Goal: Task Accomplishment & Management: Manage account settings

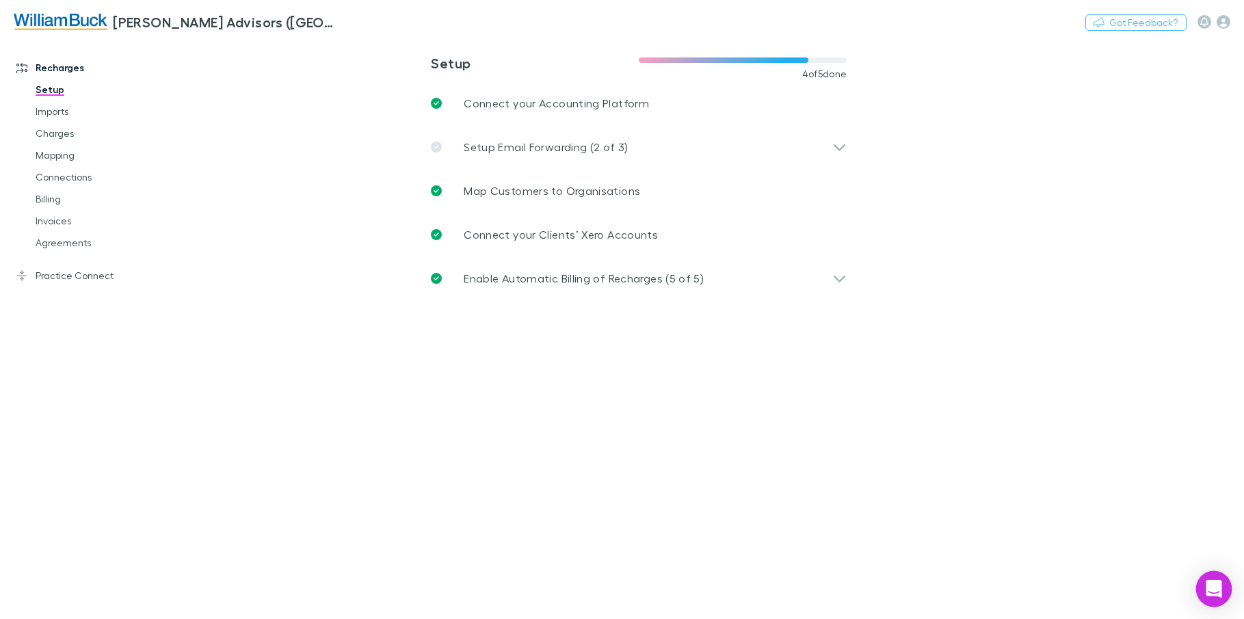
click at [1216, 589] on icon "Open Intercom Messenger" at bounding box center [1214, 589] width 16 height 18
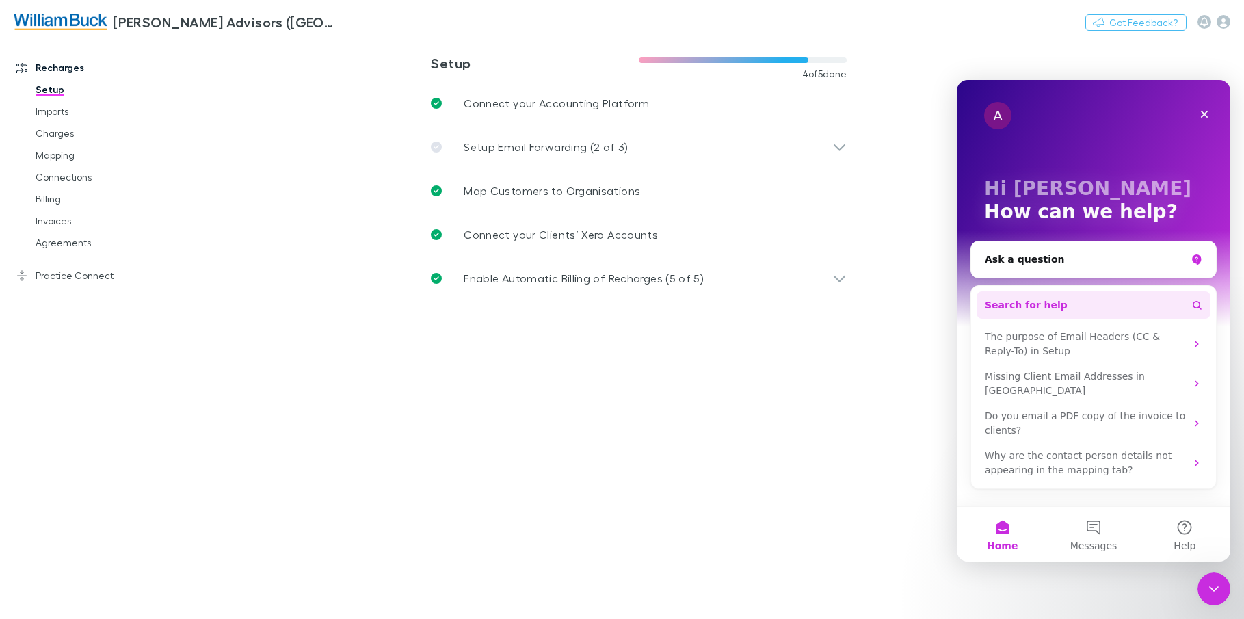
click at [1046, 302] on span "Search for help" at bounding box center [1026, 305] width 83 height 14
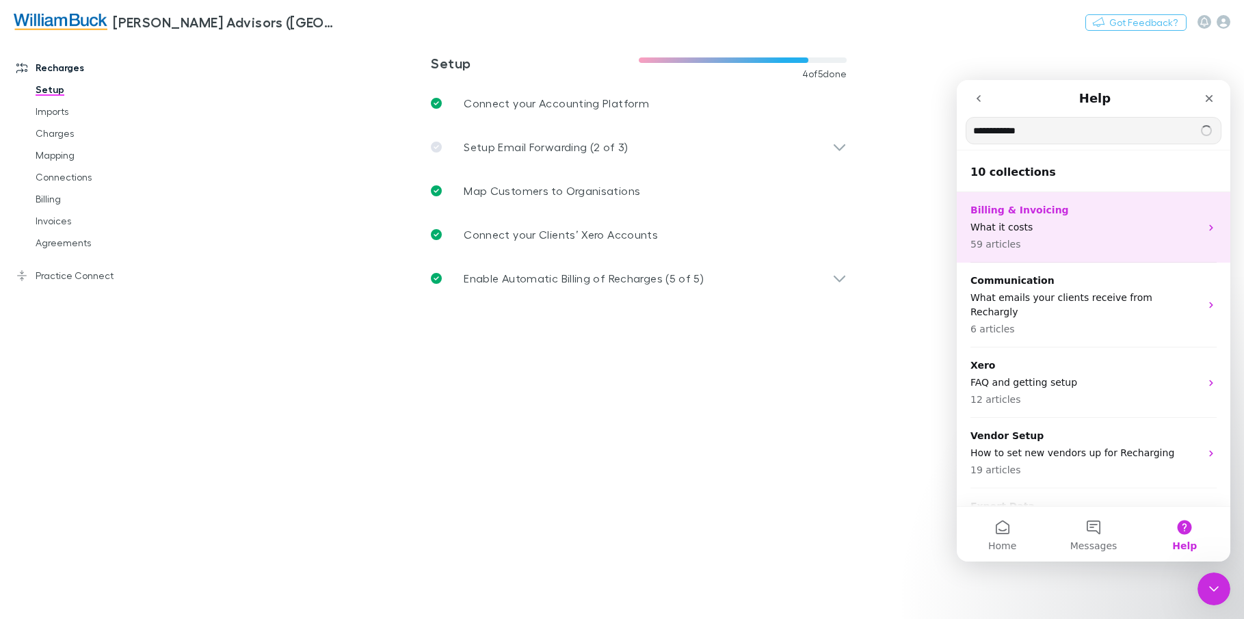
type input "**********"
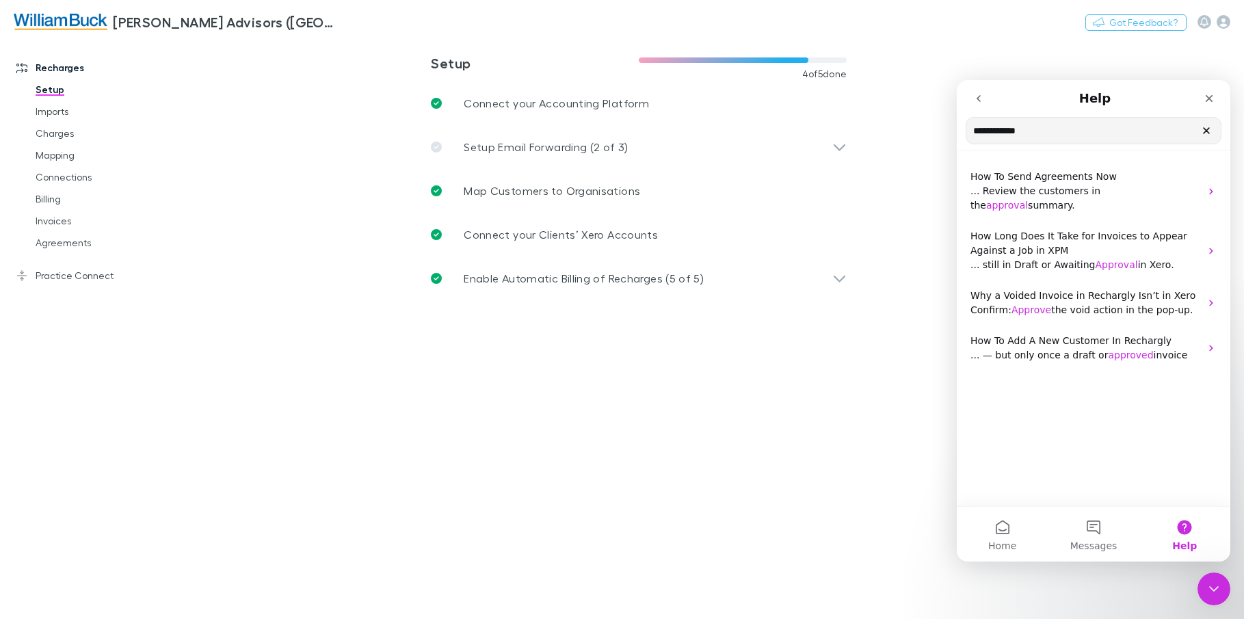
drag, startPoint x: 1051, startPoint y: 136, endPoint x: 1880, endPoint y: 211, distance: 832.6
click at [957, 131] on html "**********" at bounding box center [1094, 321] width 274 height 482
click at [984, 99] on icon "go back" at bounding box center [979, 98] width 11 height 11
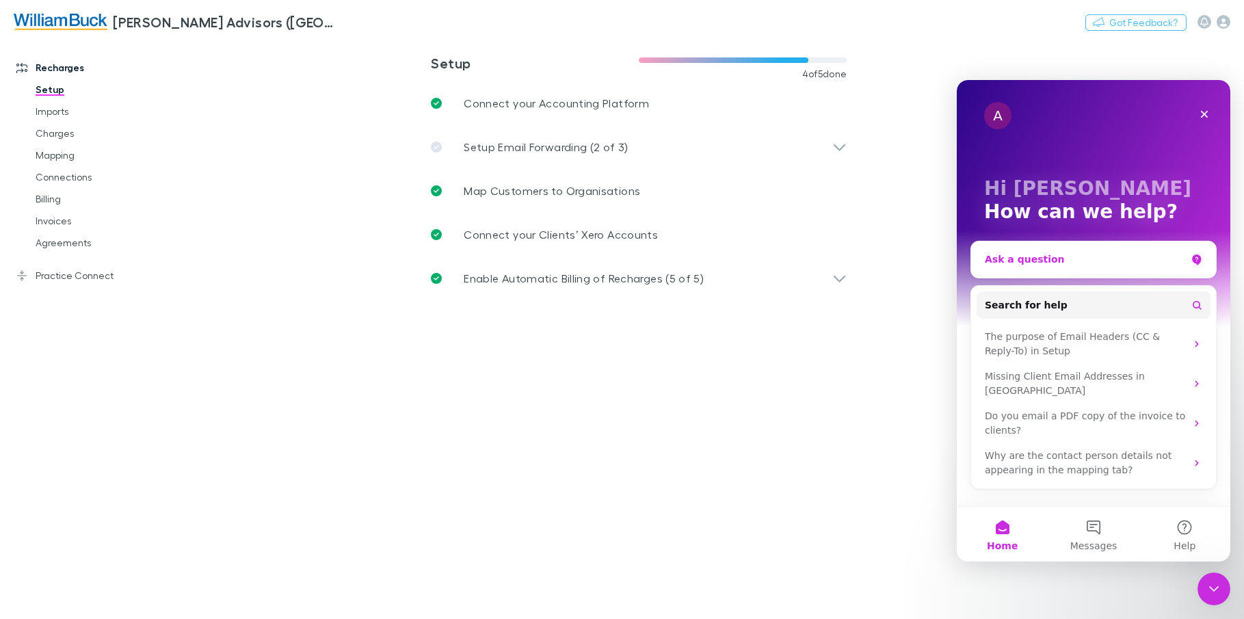
click at [1038, 261] on div "Ask a question" at bounding box center [1085, 259] width 201 height 14
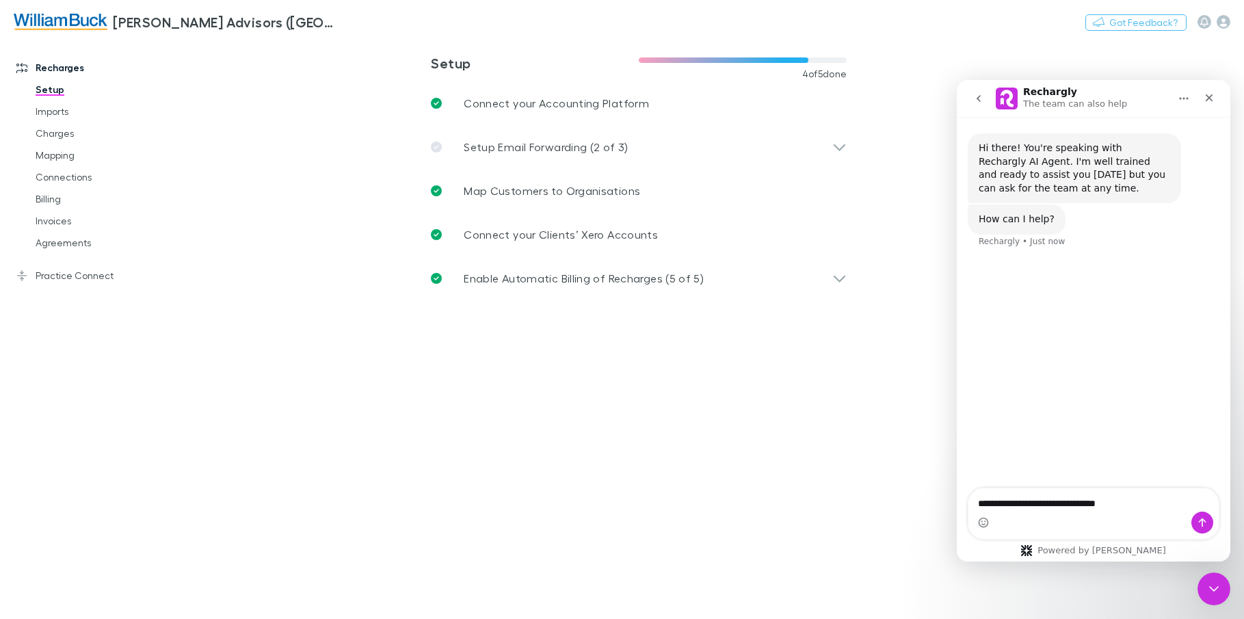
type textarea "**********"
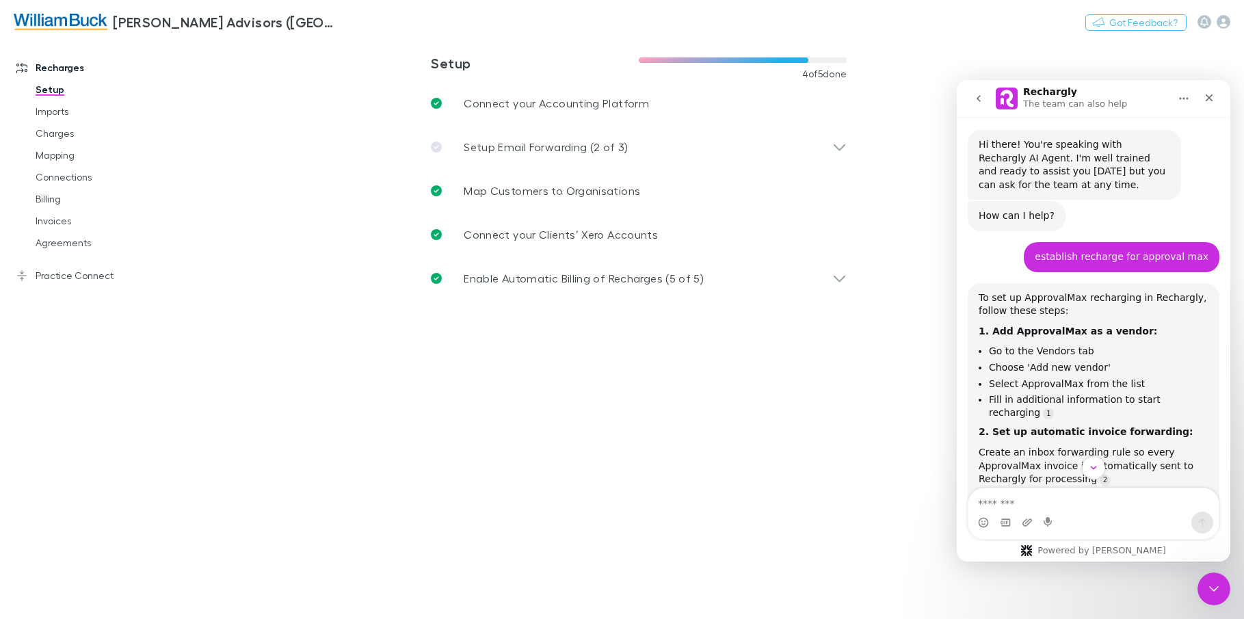
scroll to position [275, 0]
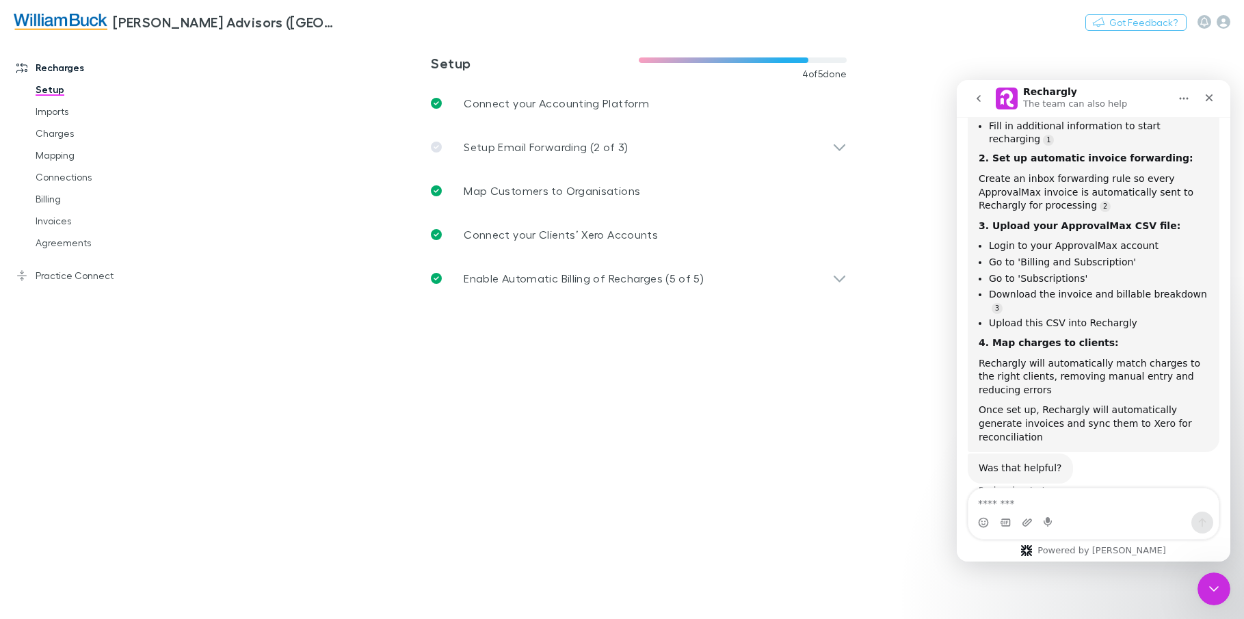
click at [1185, 102] on icon "Home" at bounding box center [1184, 98] width 11 height 11
click at [1147, 168] on div "Download transcript" at bounding box center [1148, 161] width 97 height 14
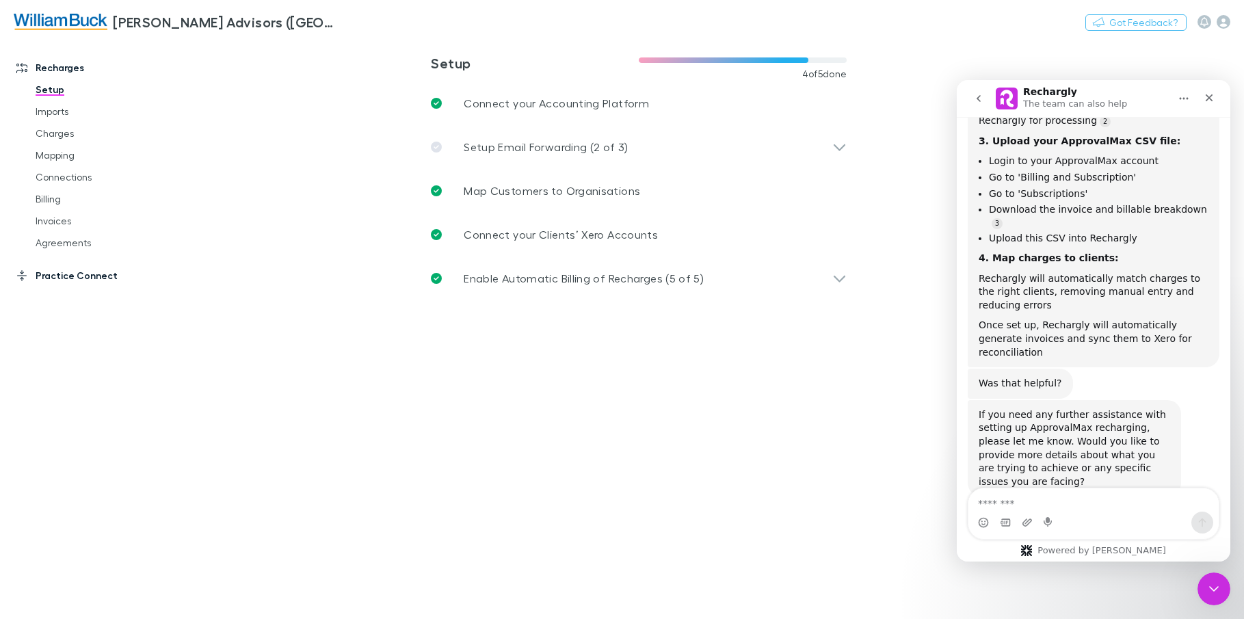
click at [73, 276] on link "Practice Connect" at bounding box center [93, 276] width 181 height 22
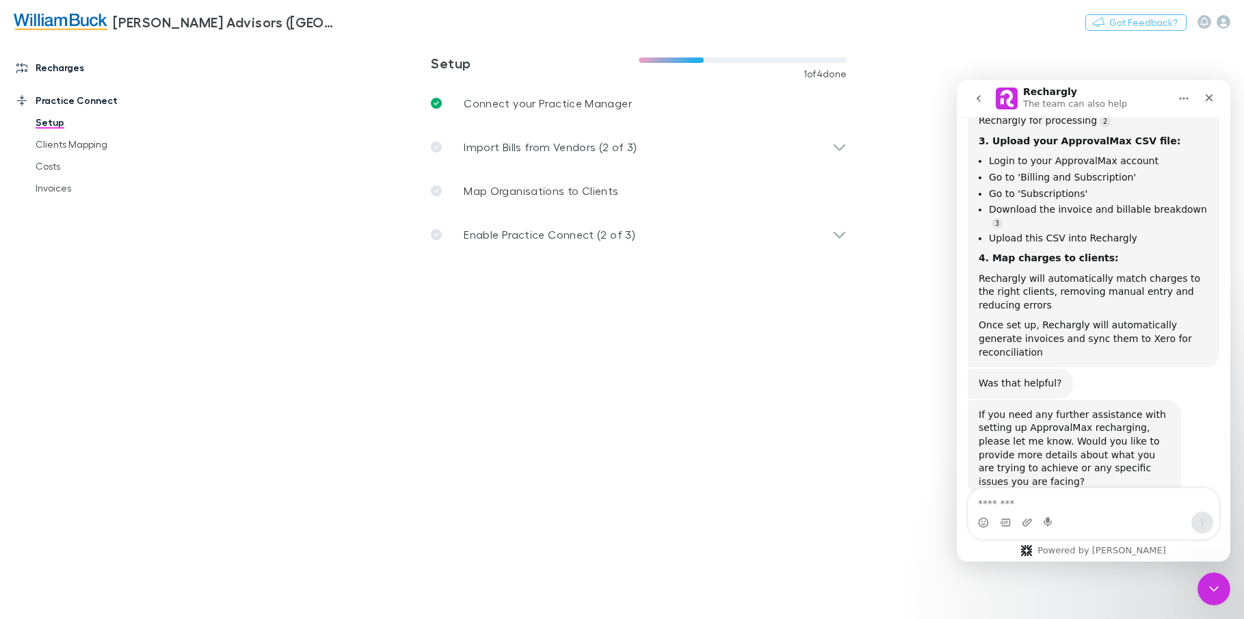
click at [53, 65] on link "Recharges" at bounding box center [93, 68] width 181 height 22
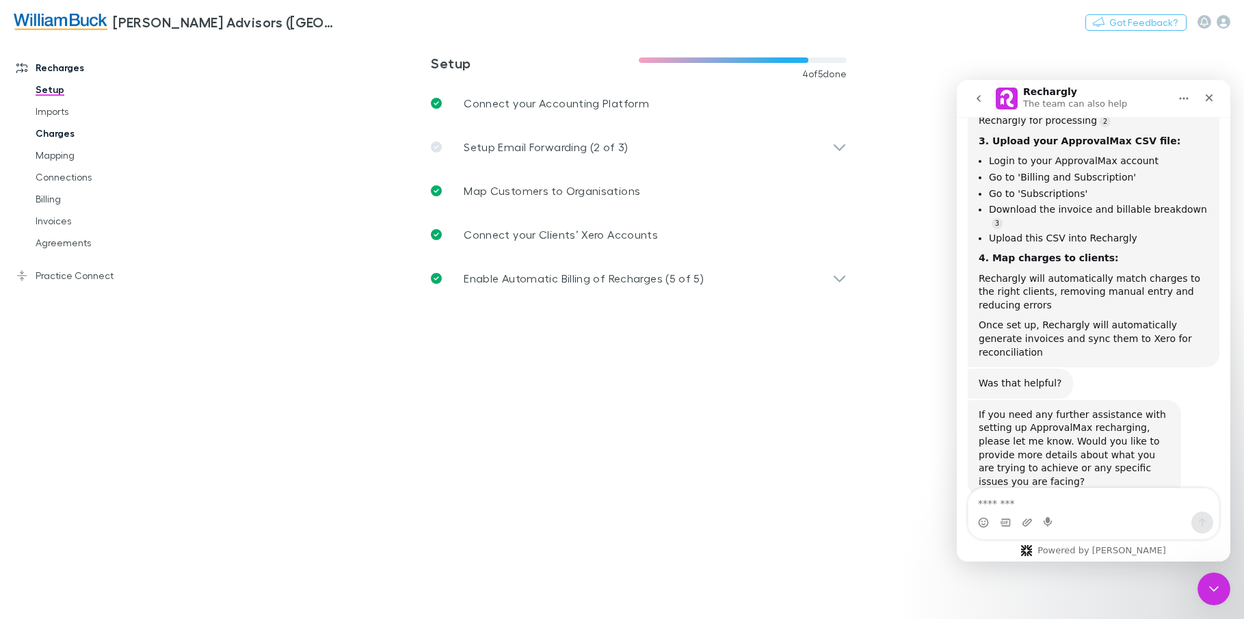
click at [70, 133] on link "Charges" at bounding box center [103, 133] width 162 height 22
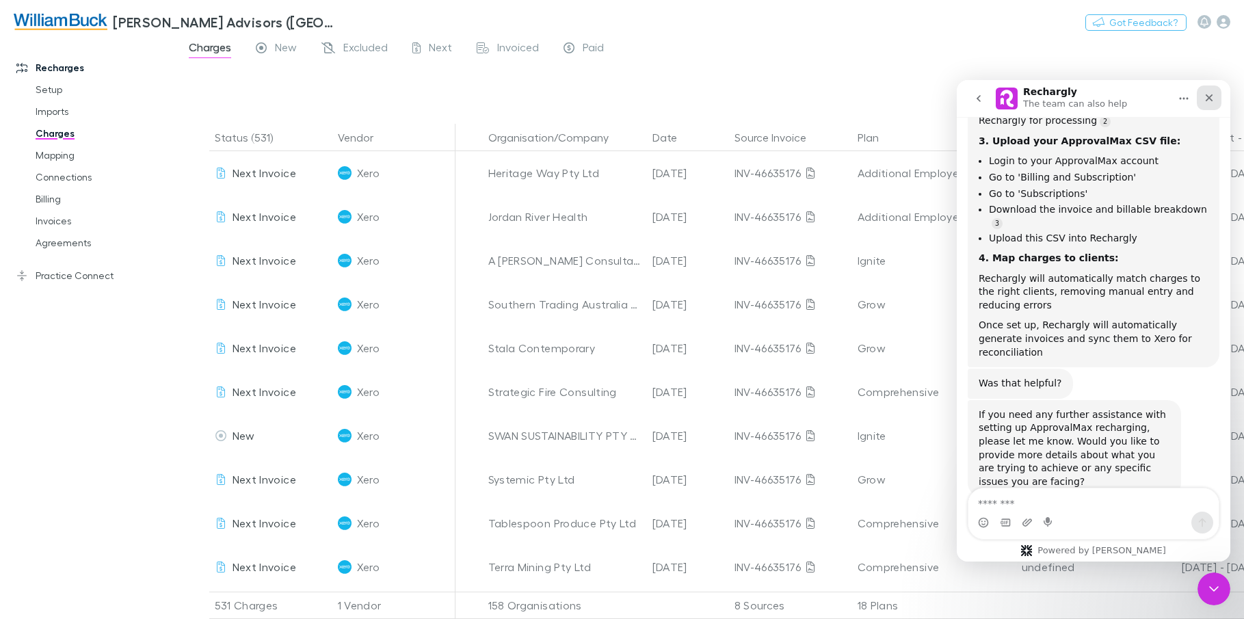
click at [1211, 100] on icon "Close" at bounding box center [1210, 98] width 8 height 8
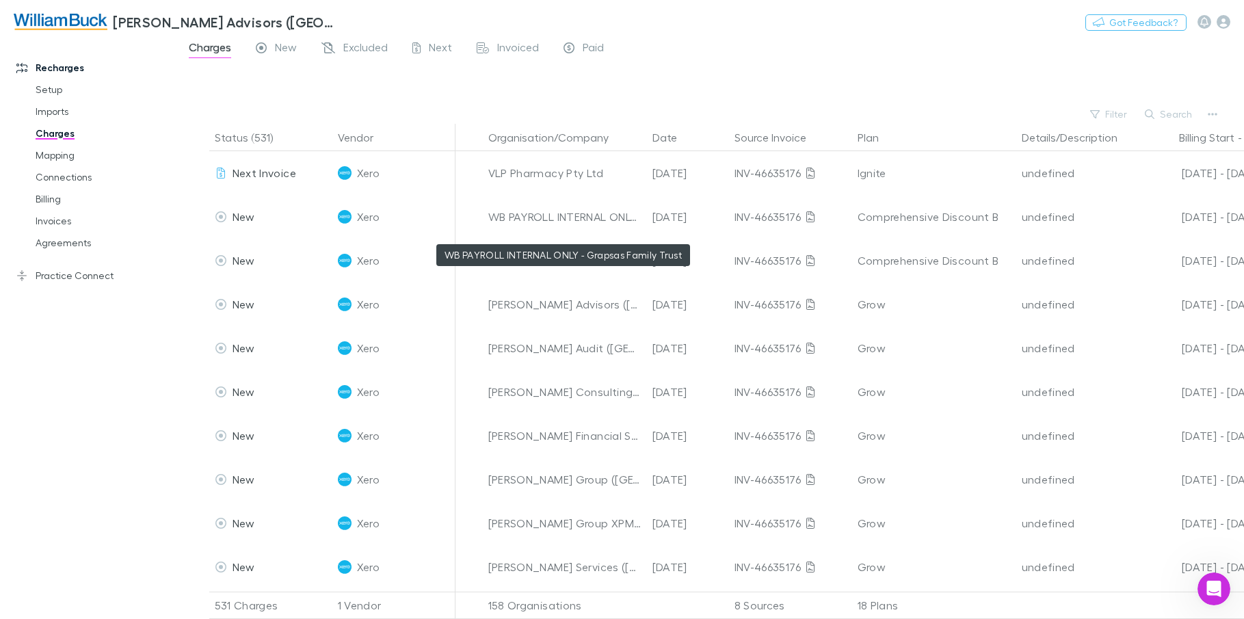
scroll to position [1231, 0]
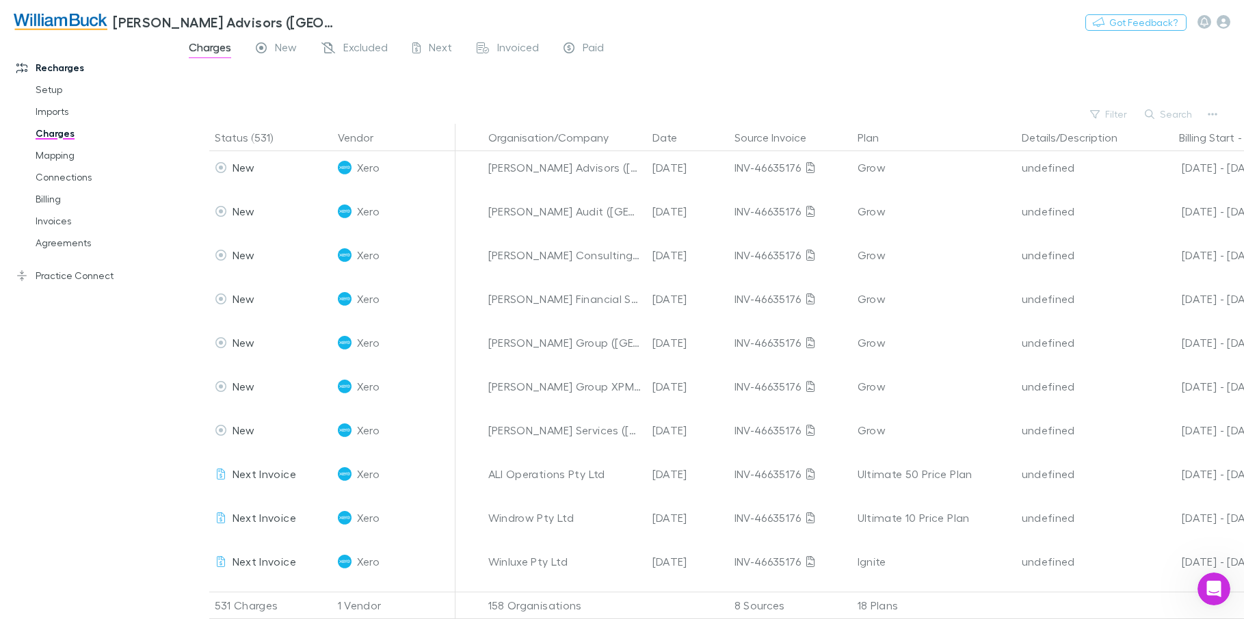
drag, startPoint x: 55, startPoint y: 272, endPoint x: 181, endPoint y: 295, distance: 128.7
click at [55, 271] on link "Practice Connect" at bounding box center [93, 276] width 181 height 22
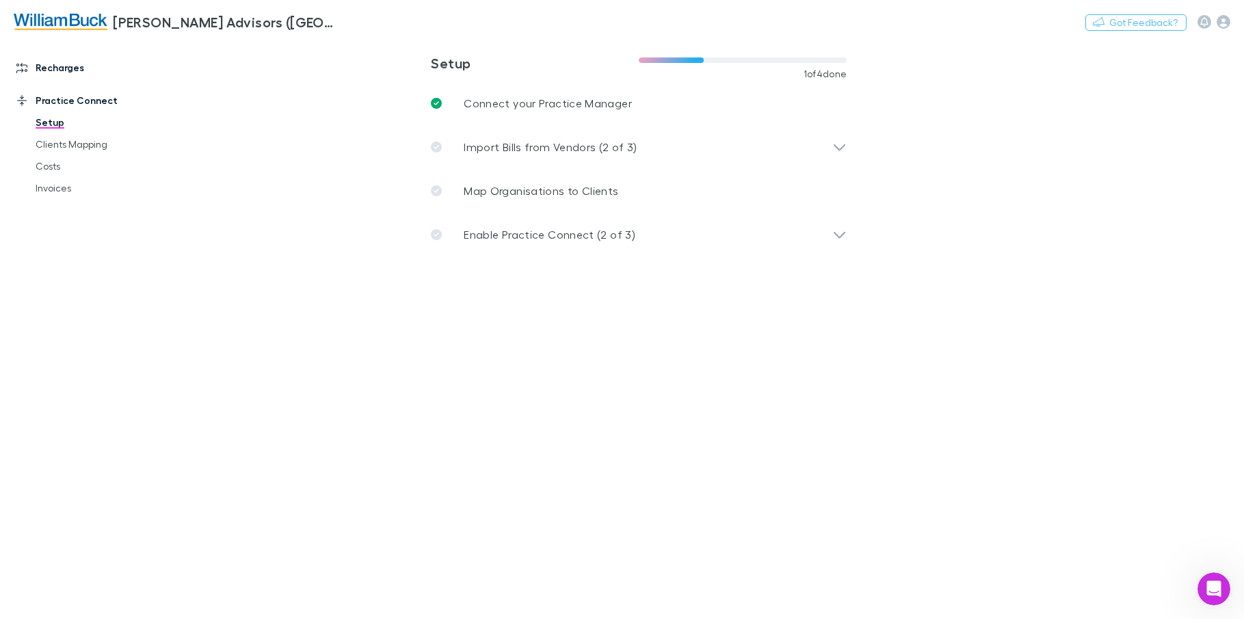
click at [54, 66] on link "Recharges" at bounding box center [93, 68] width 181 height 22
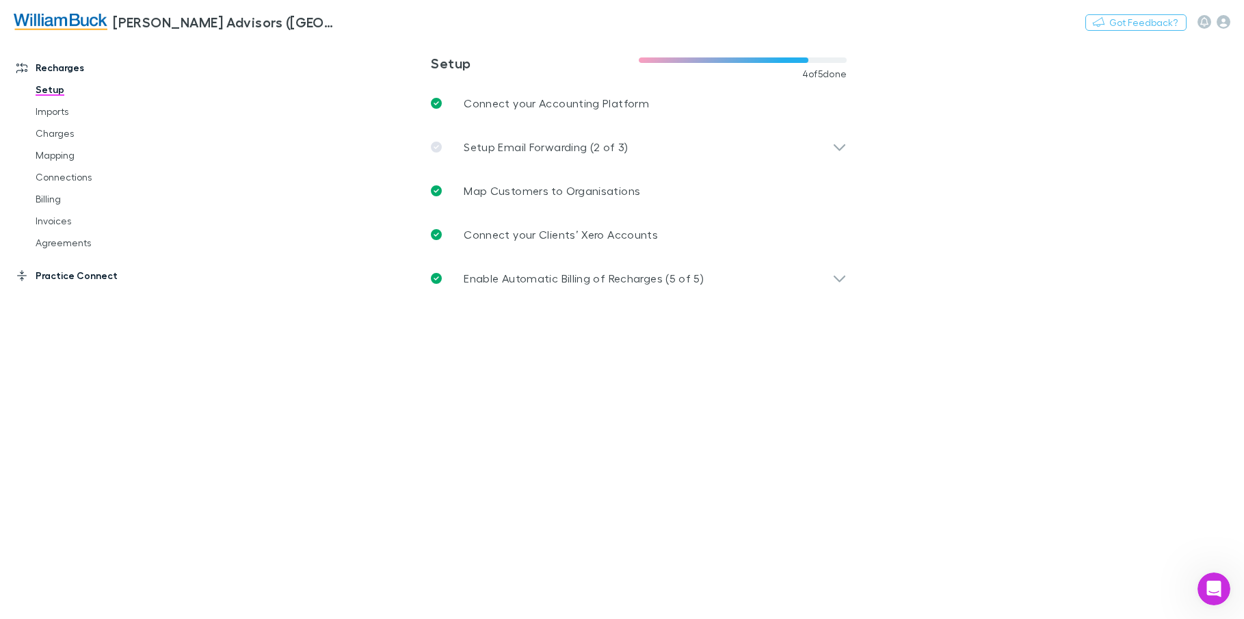
click at [77, 276] on link "Practice Connect" at bounding box center [93, 276] width 181 height 22
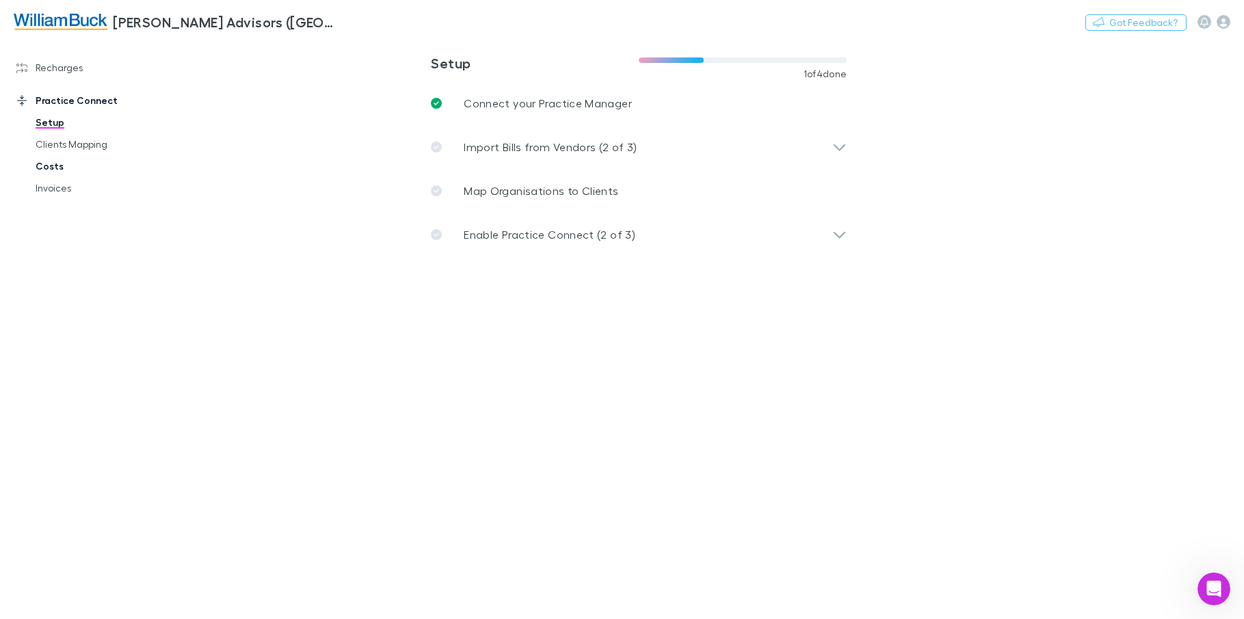
click at [62, 168] on link "Costs" at bounding box center [103, 166] width 162 height 22
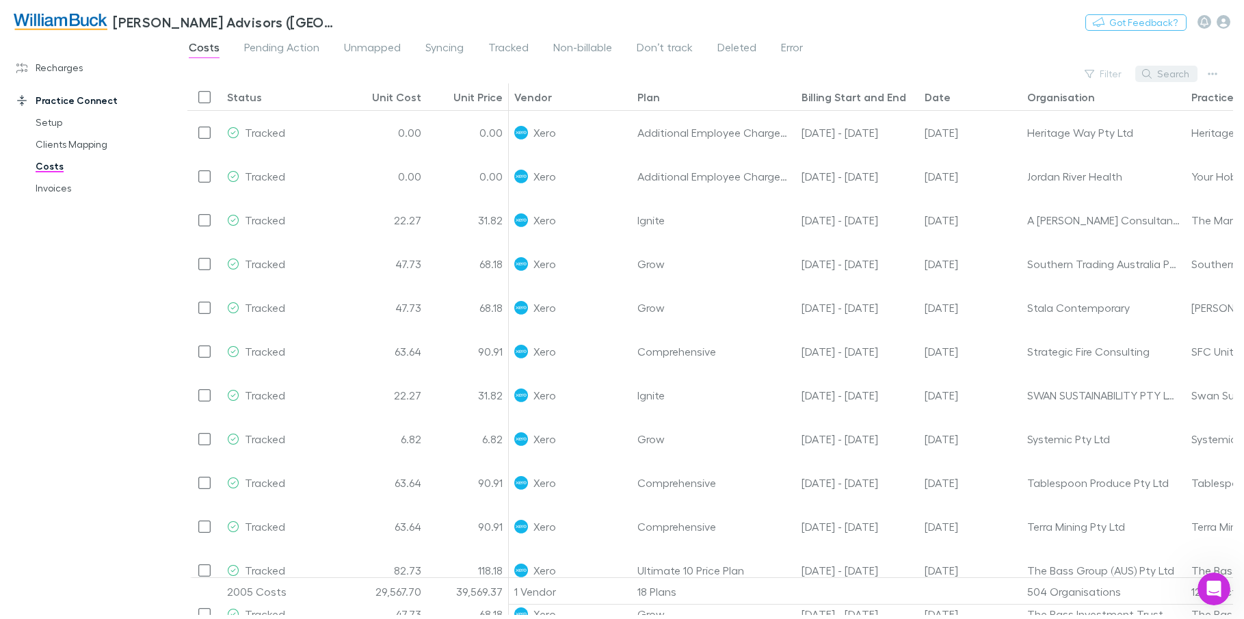
click at [1162, 75] on button "Search" at bounding box center [1167, 74] width 62 height 16
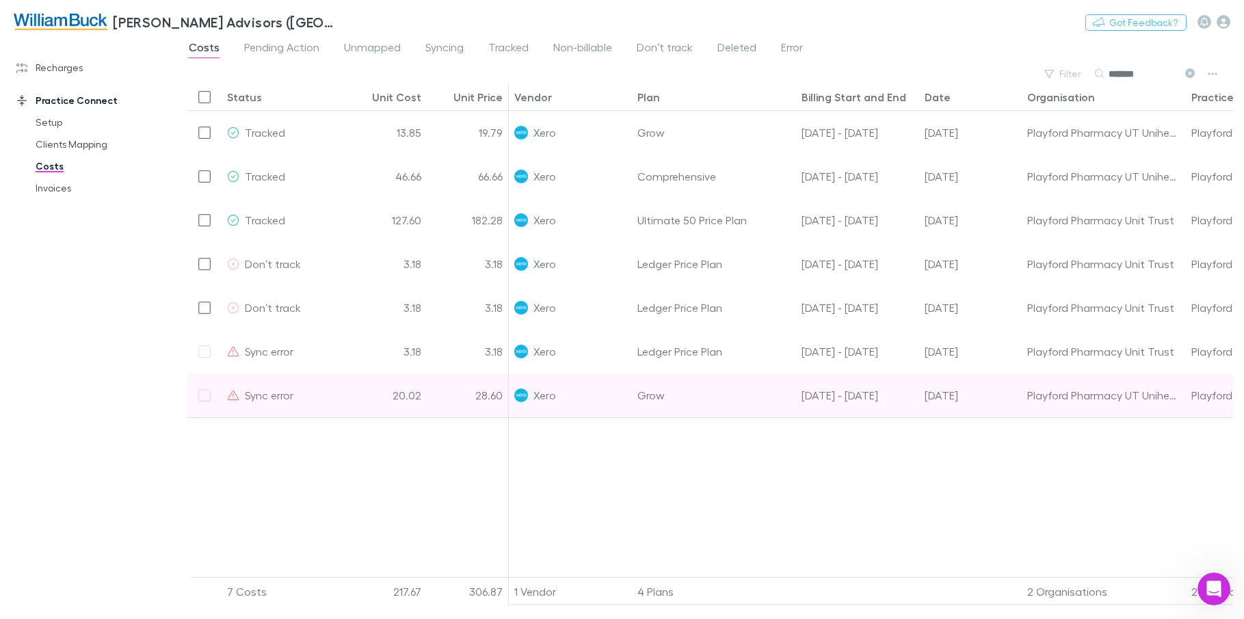
type input "*******"
click at [209, 395] on div at bounding box center [204, 396] width 34 height 44
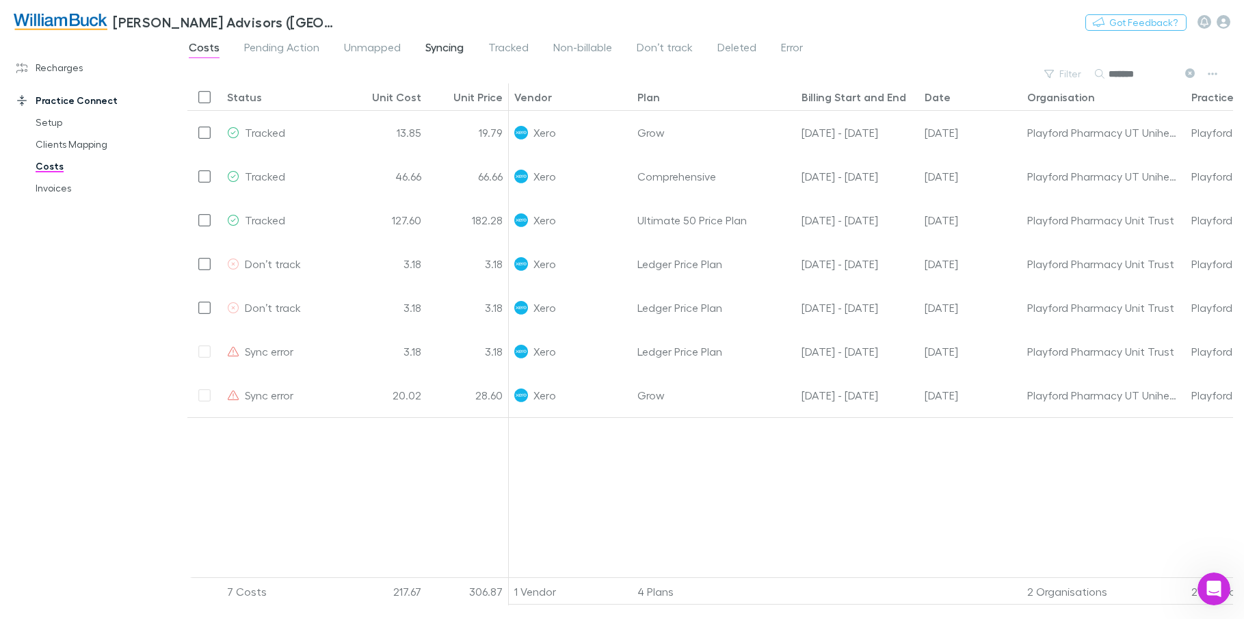
drag, startPoint x: 443, startPoint y: 47, endPoint x: 456, endPoint y: 59, distance: 16.9
click at [443, 47] on span "Syncing" at bounding box center [445, 49] width 38 height 18
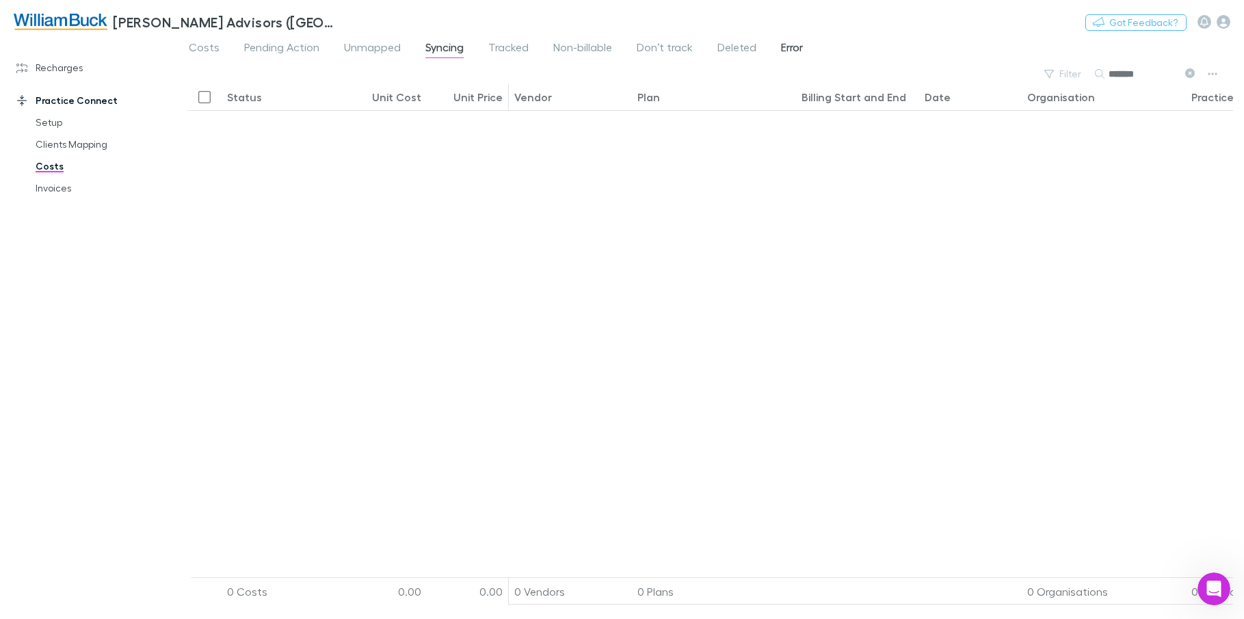
click at [795, 48] on span "Error" at bounding box center [792, 49] width 22 height 18
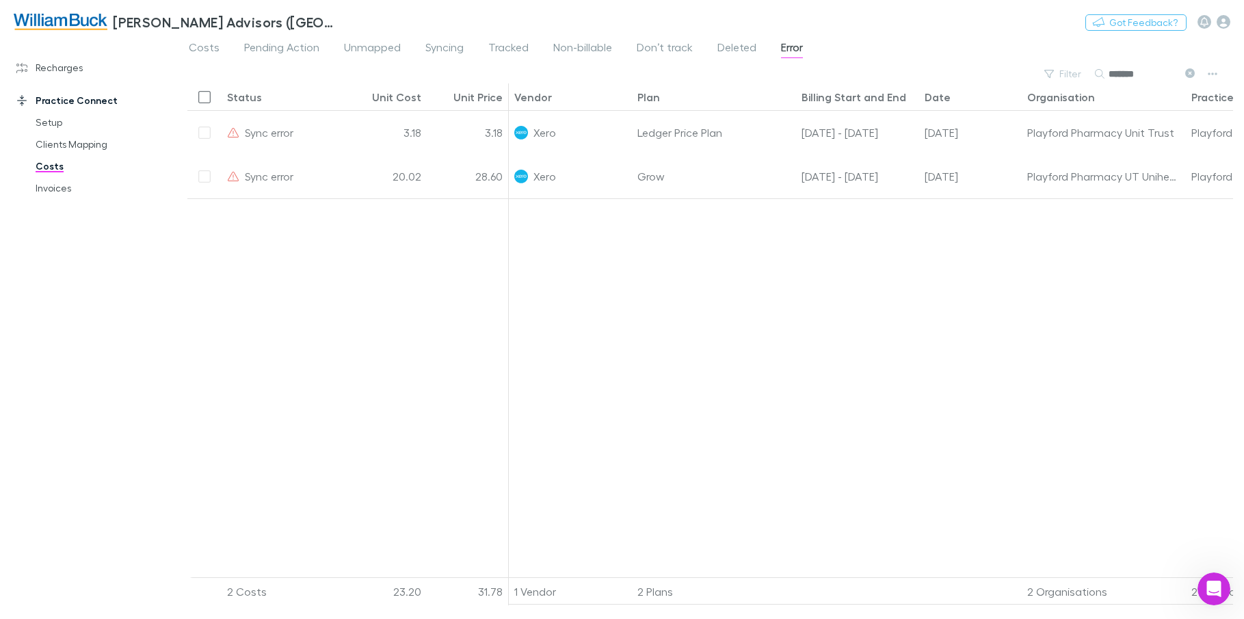
drag, startPoint x: 60, startPoint y: 149, endPoint x: 99, endPoint y: 158, distance: 40.7
click at [60, 149] on link "Clients Mapping" at bounding box center [103, 144] width 162 height 22
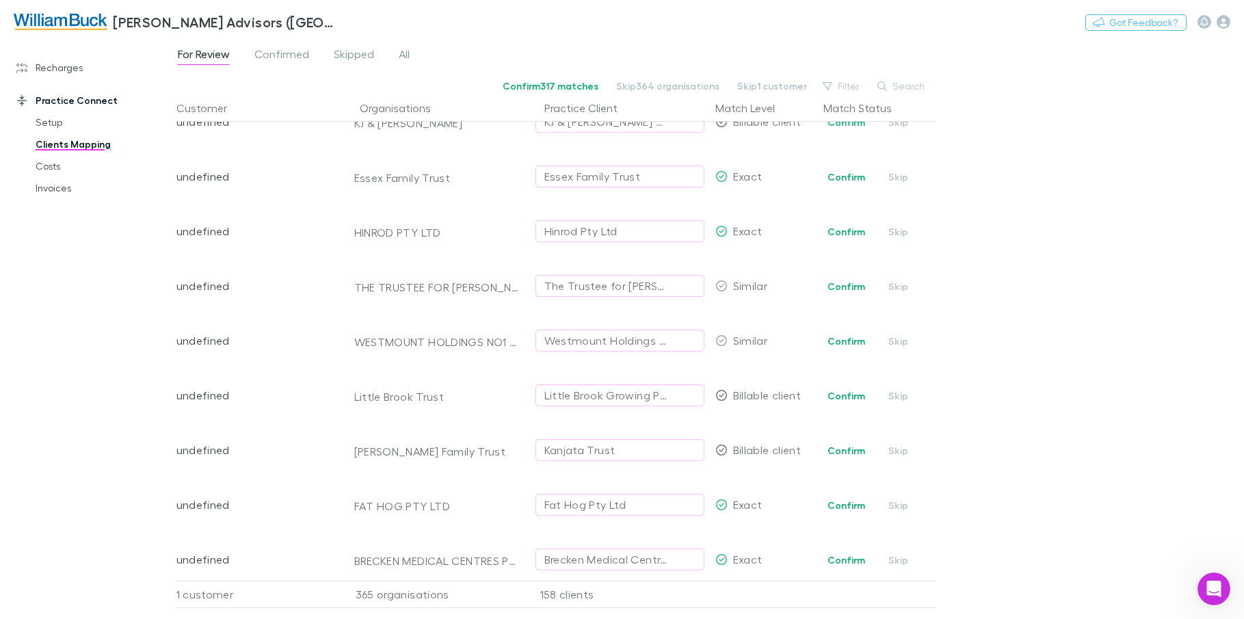
scroll to position [479, 0]
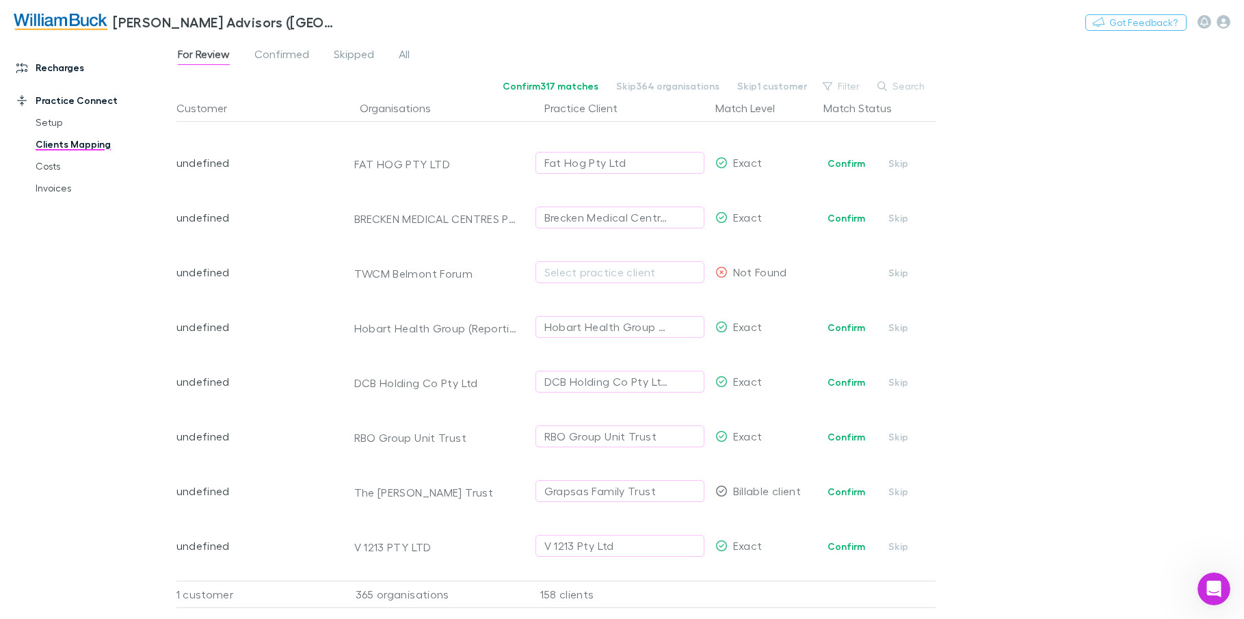
click at [40, 63] on link "Recharges" at bounding box center [93, 68] width 181 height 22
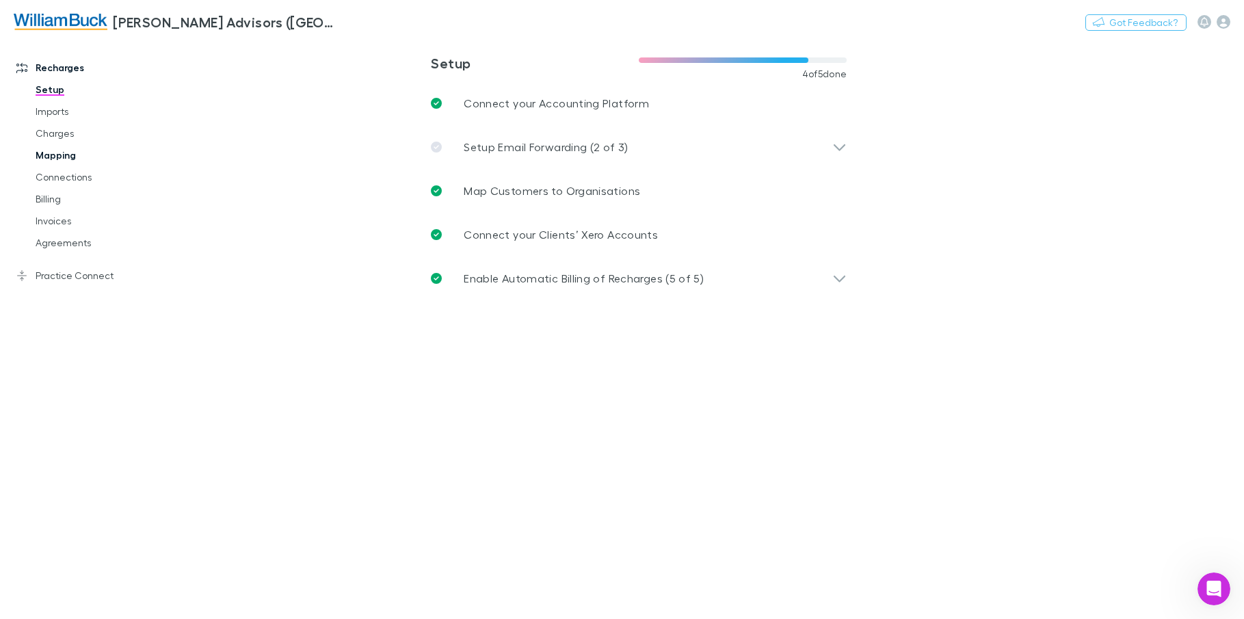
click at [67, 156] on link "Mapping" at bounding box center [103, 155] width 162 height 22
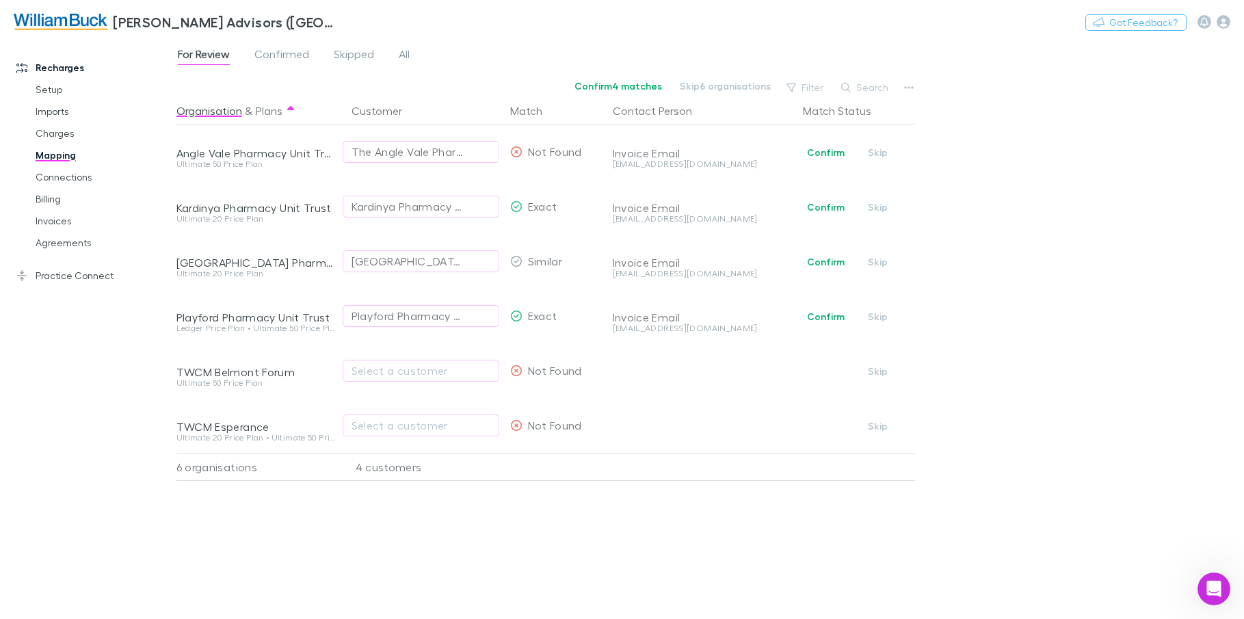
drag, startPoint x: 68, startPoint y: 280, endPoint x: 101, endPoint y: 291, distance: 34.8
click at [68, 280] on link "Practice Connect" at bounding box center [93, 276] width 181 height 22
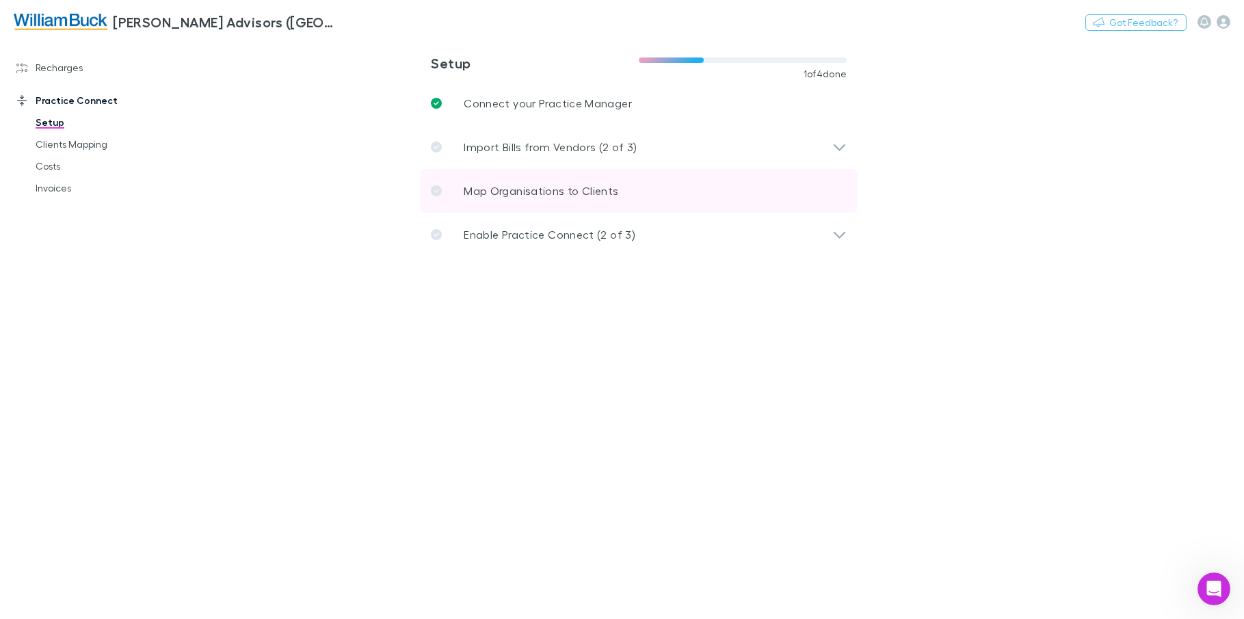
click at [572, 191] on p "Map Organisations to Clients" at bounding box center [541, 191] width 155 height 16
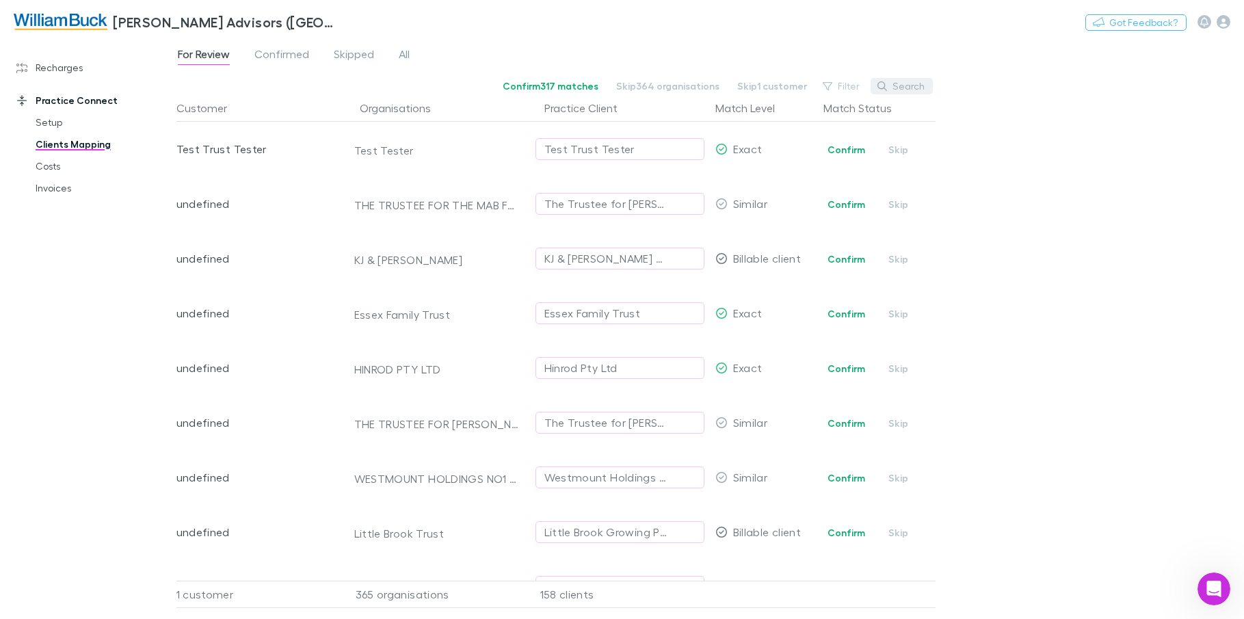
click at [891, 86] on button "Search" at bounding box center [902, 86] width 62 height 16
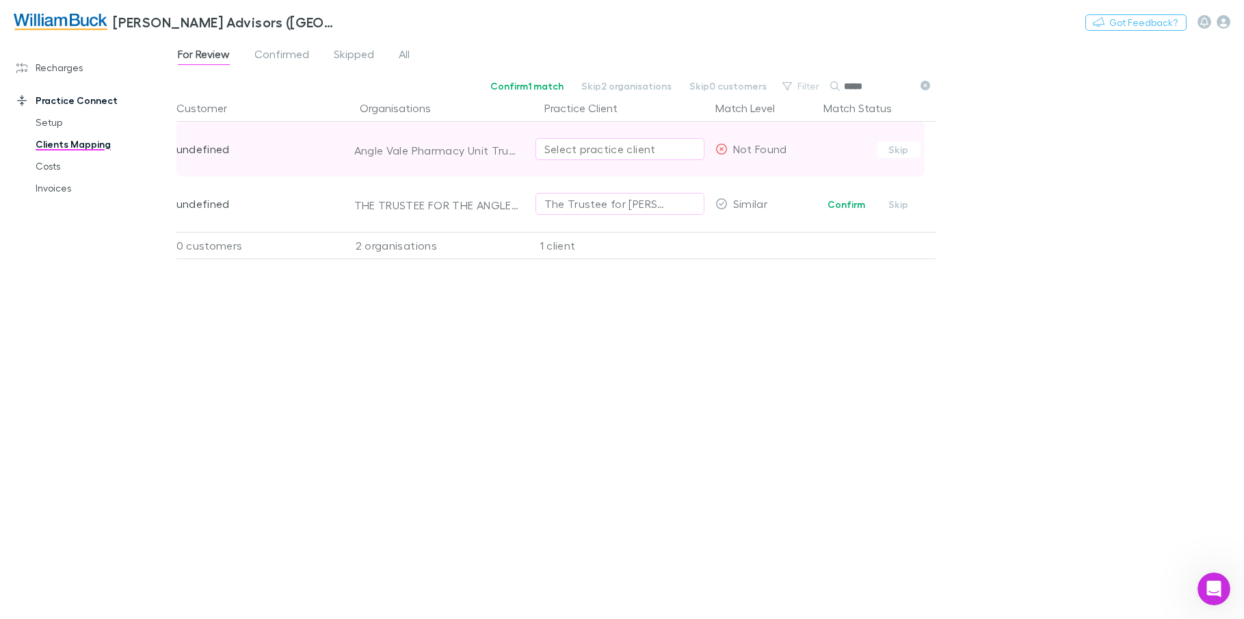
type input "*****"
click at [656, 148] on div "Select practice client" at bounding box center [620, 149] width 151 height 16
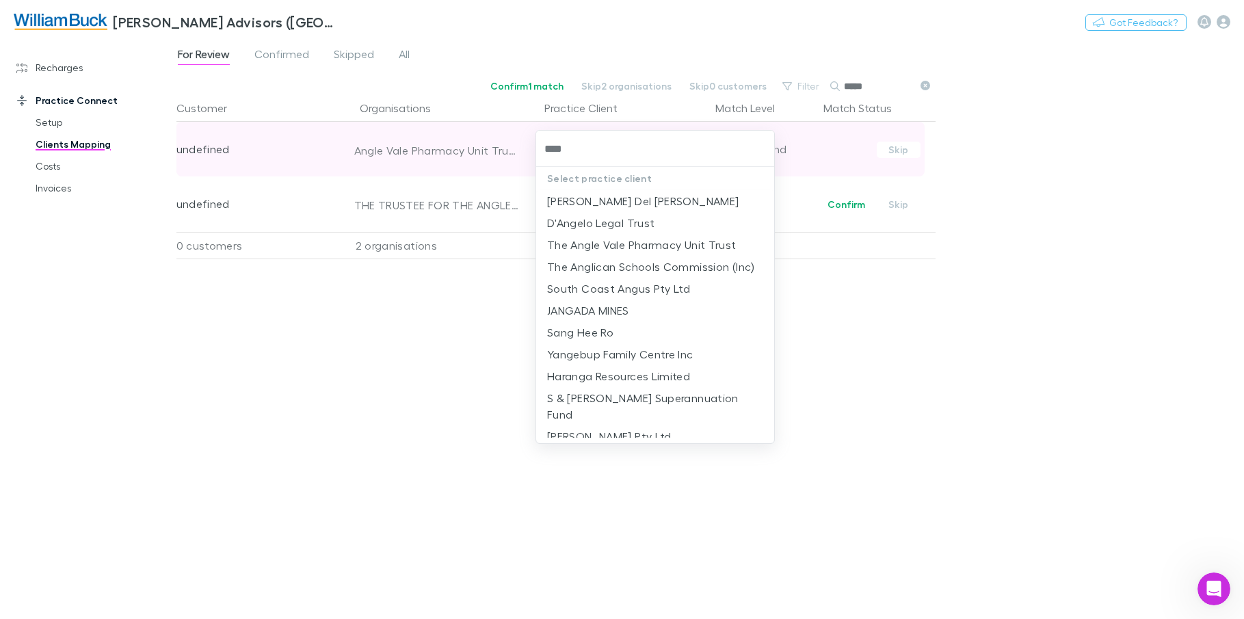
type input "*****"
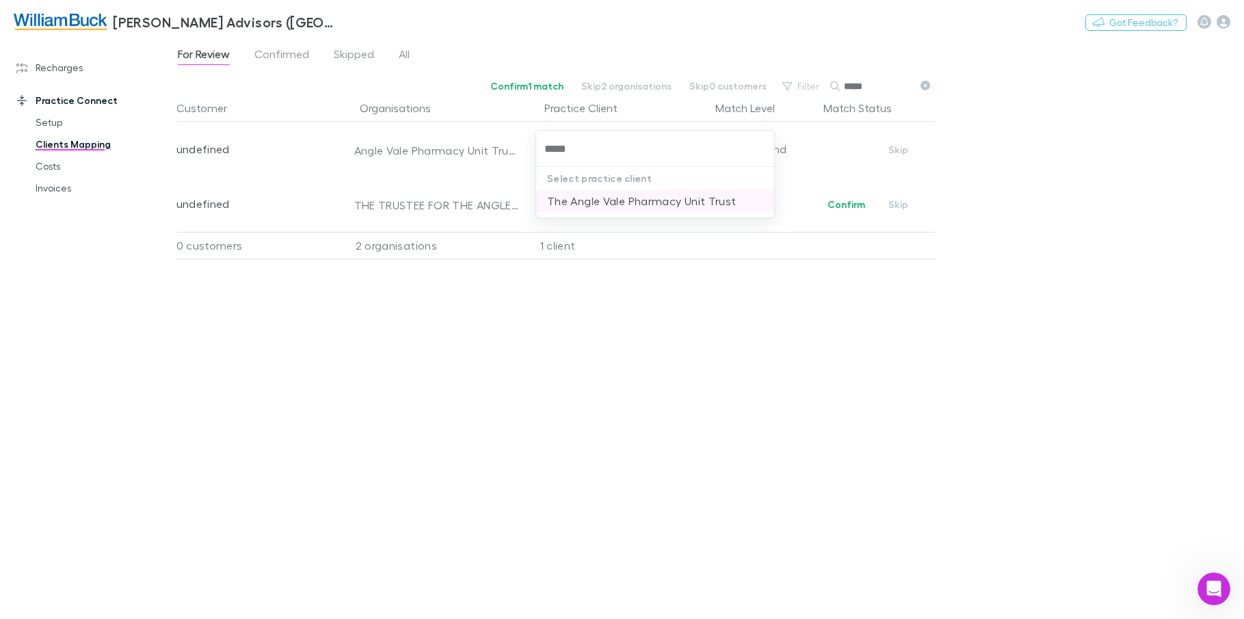
click at [705, 200] on li "The Angle Vale Pharmacy Unit Trust" at bounding box center [655, 201] width 238 height 22
drag, startPoint x: 874, startPoint y: 88, endPoint x: 835, endPoint y: 87, distance: 39.7
click at [835, 87] on div "*****" at bounding box center [882, 86] width 103 height 16
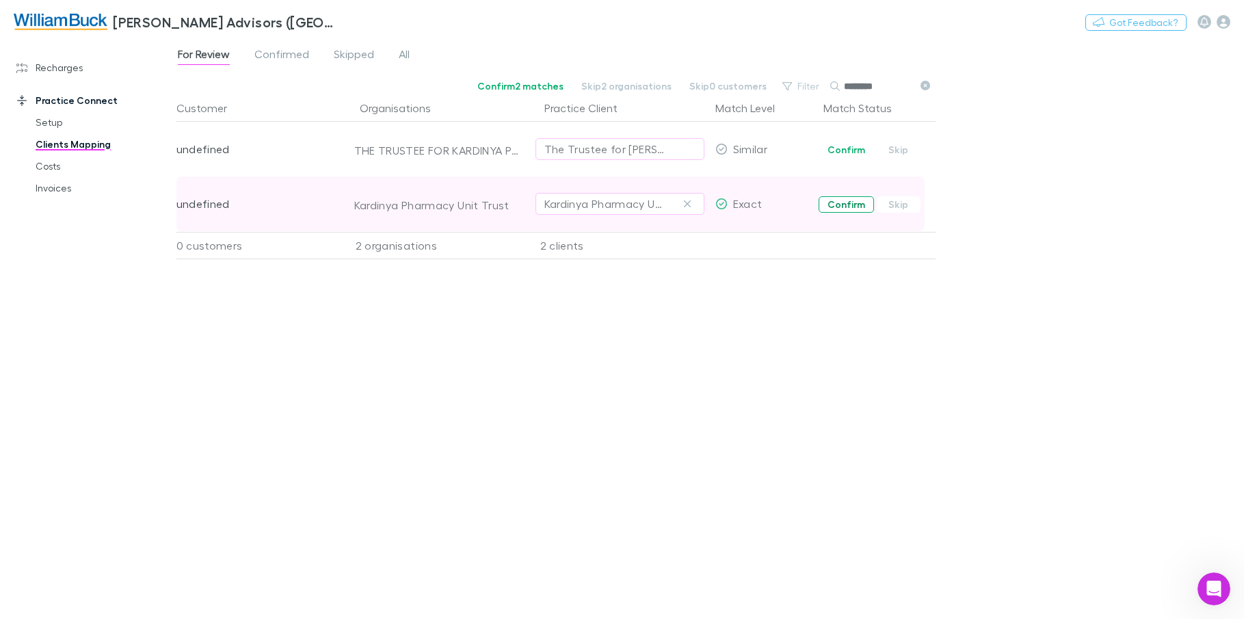
click at [853, 205] on button "Confirm" at bounding box center [846, 204] width 55 height 16
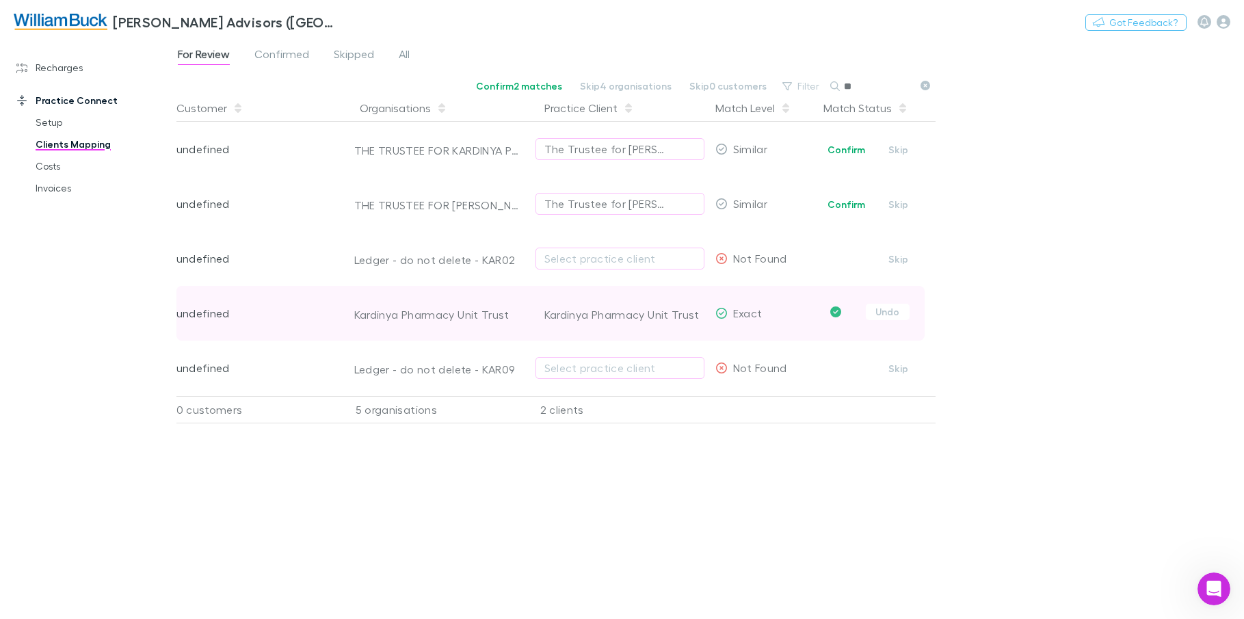
type input "*"
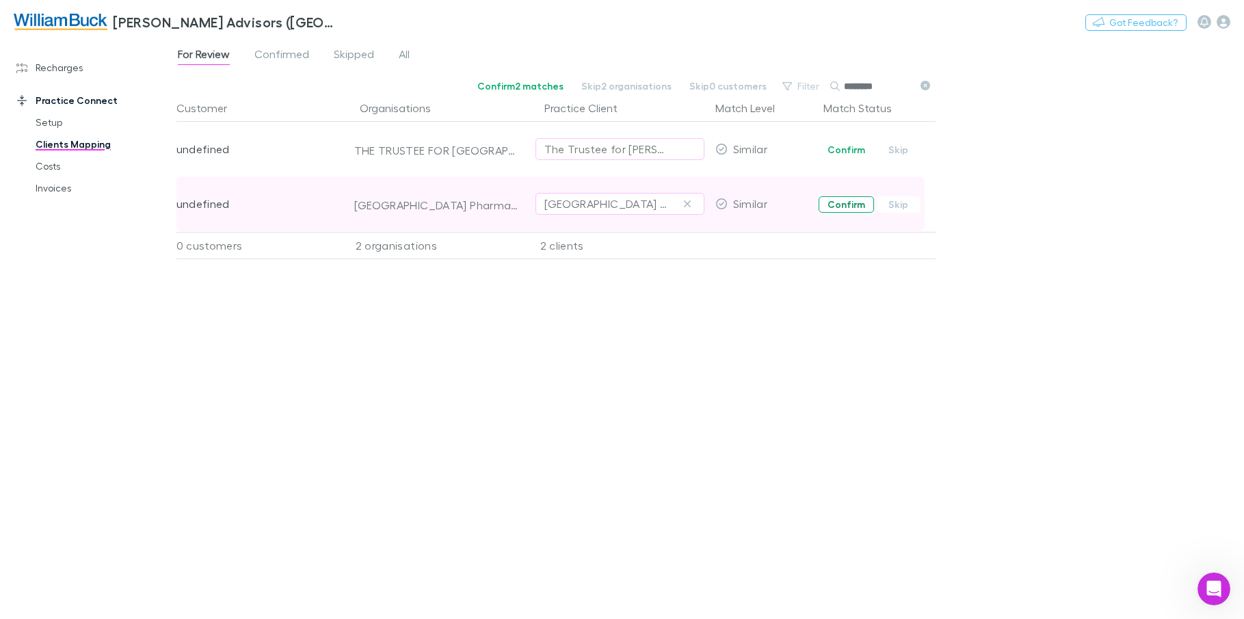
click at [846, 207] on button "Confirm" at bounding box center [846, 204] width 55 height 16
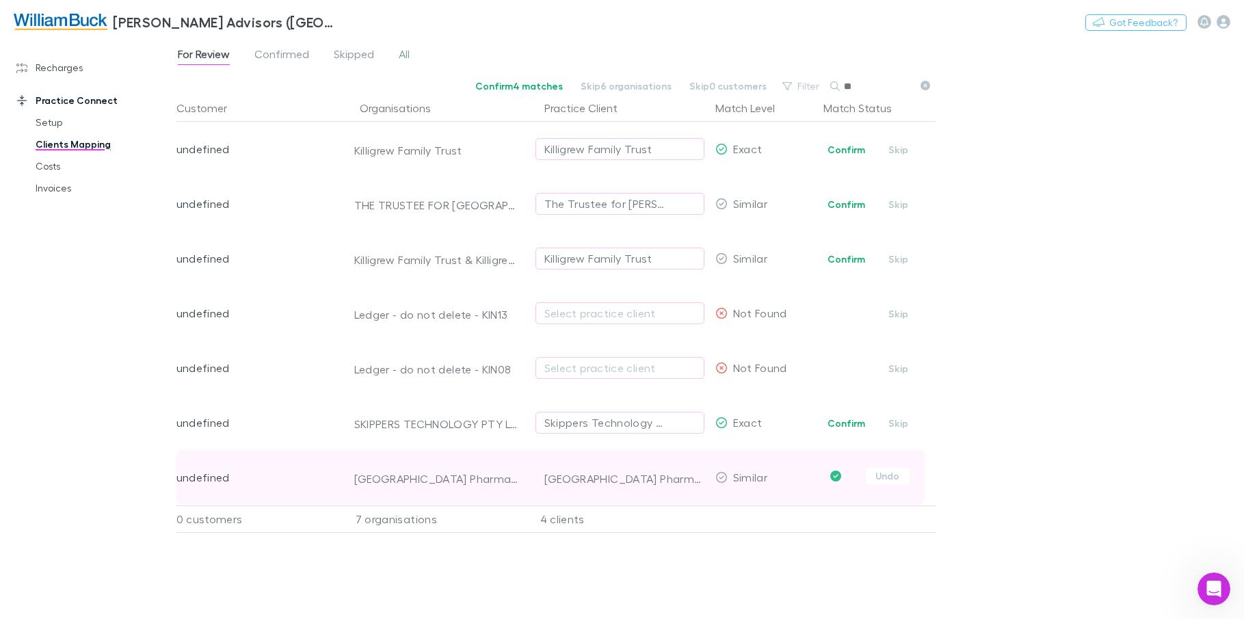
type input "*"
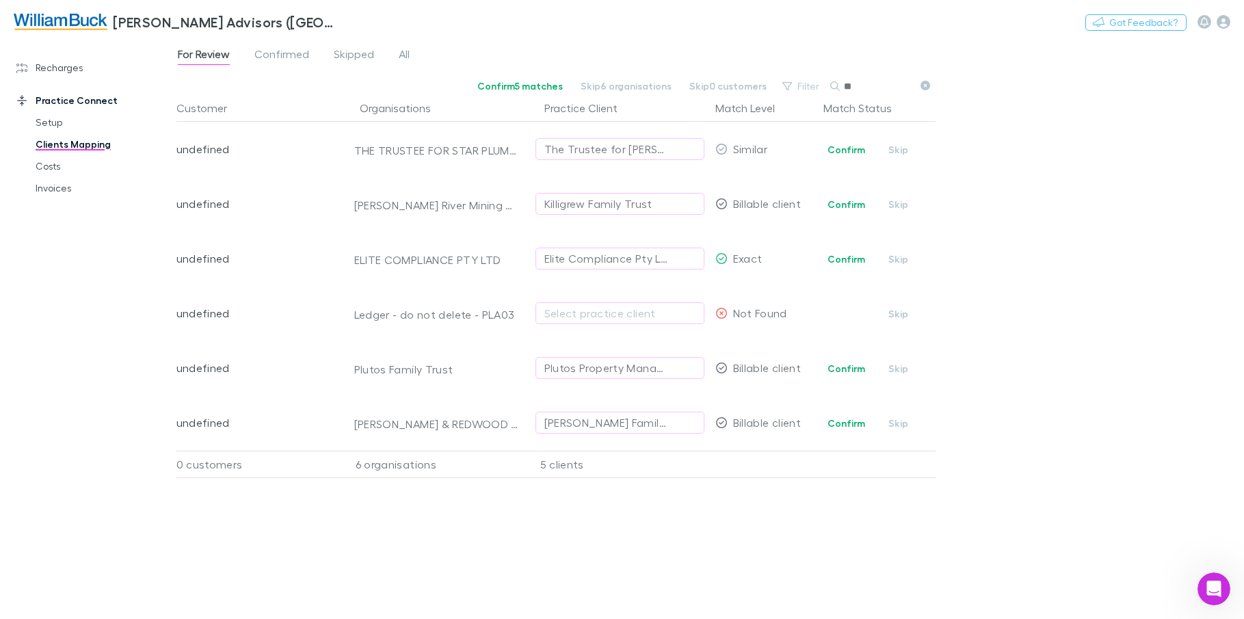
type input "*"
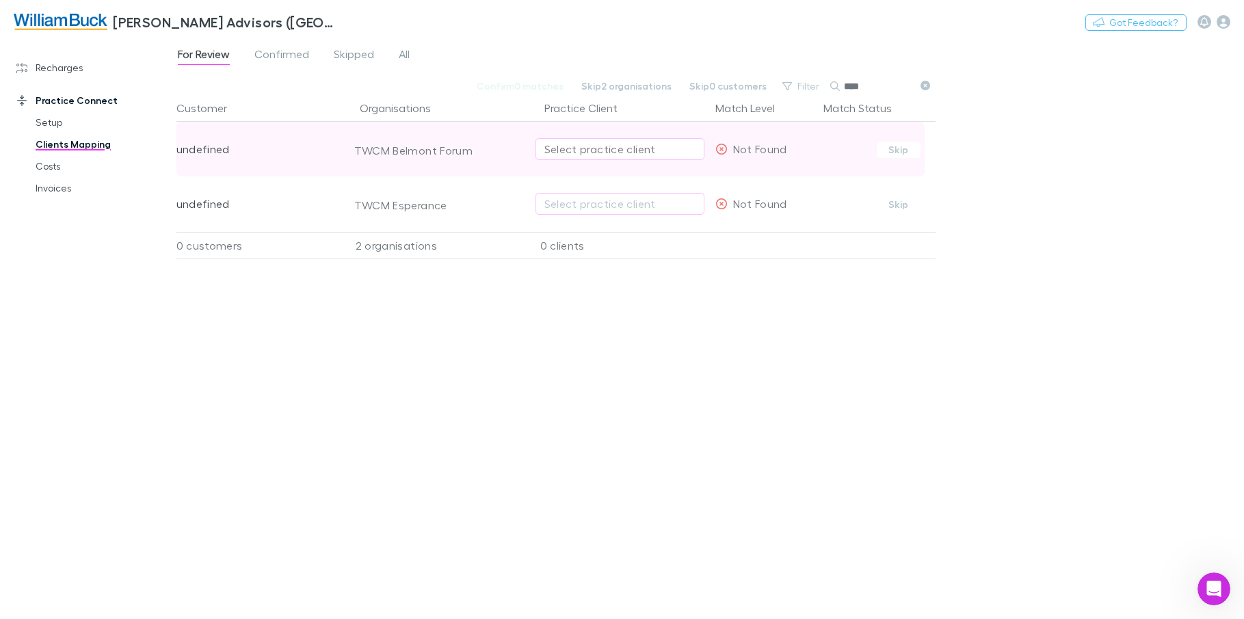
type input "****"
click at [644, 152] on div "Select practice client" at bounding box center [620, 149] width 151 height 16
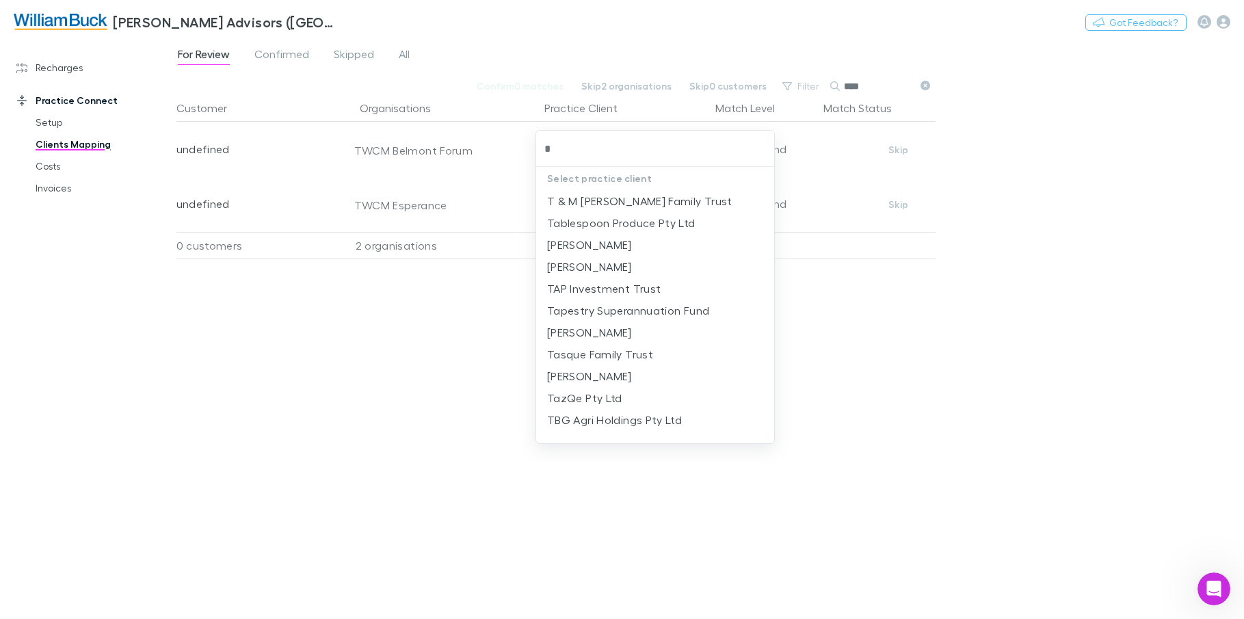
type input "**"
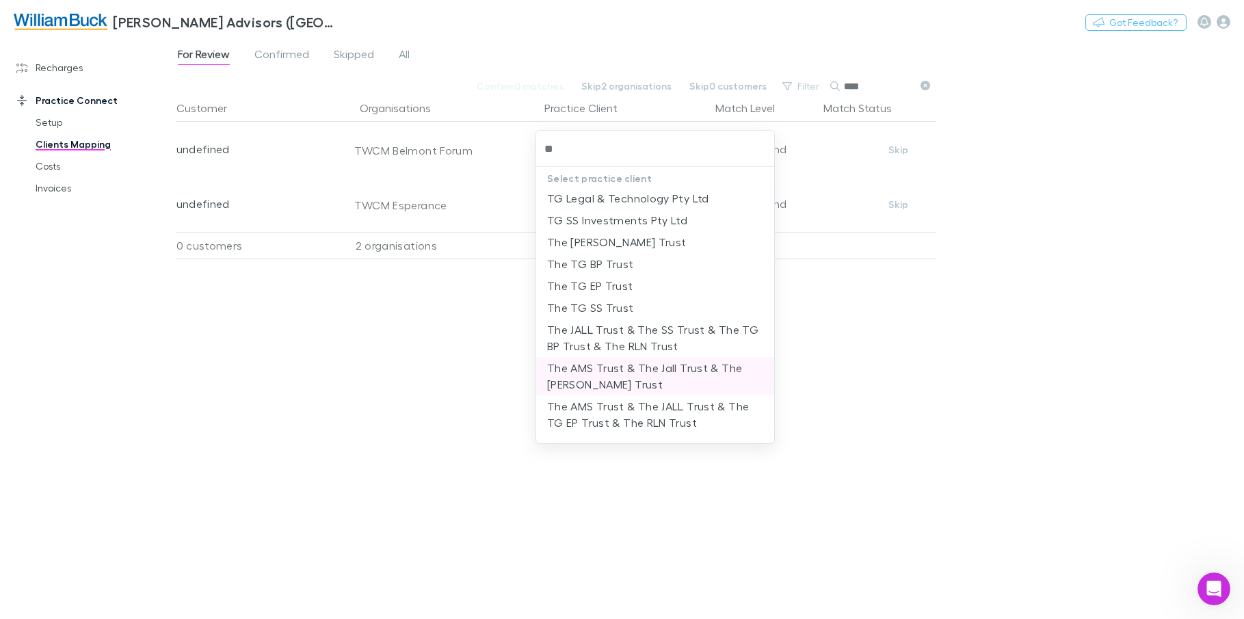
scroll to position [130, 0]
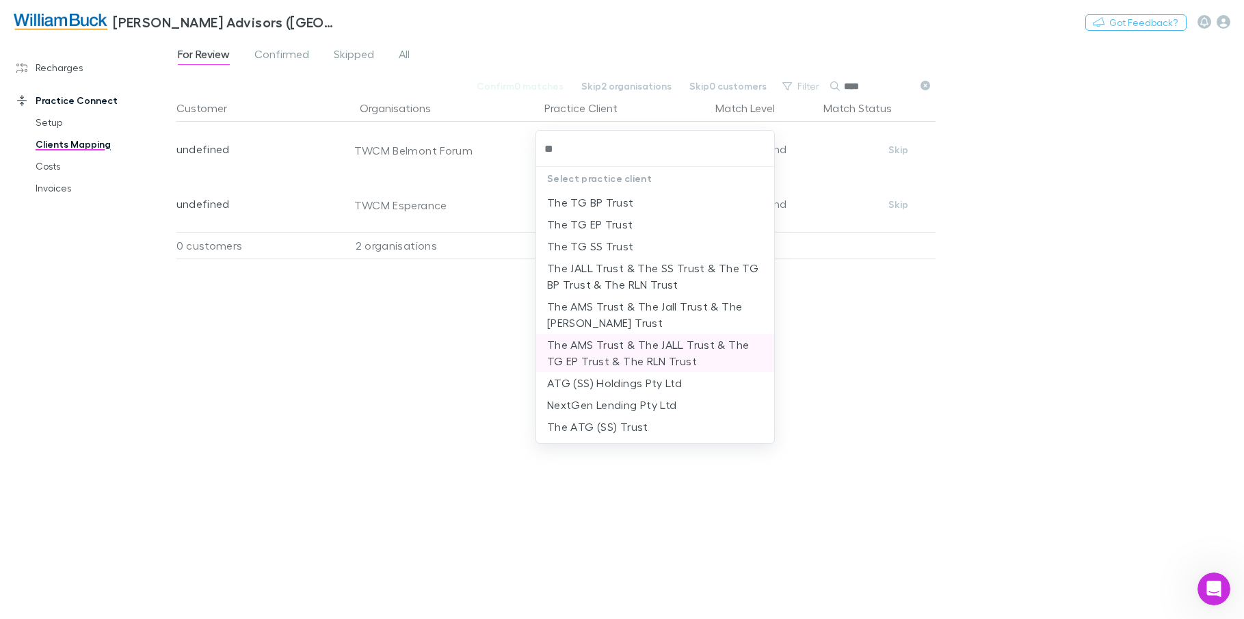
click at [686, 350] on li "The AMS Trust & The JALL Trust & The TG EP Trust & The RLN Trust" at bounding box center [655, 353] width 238 height 38
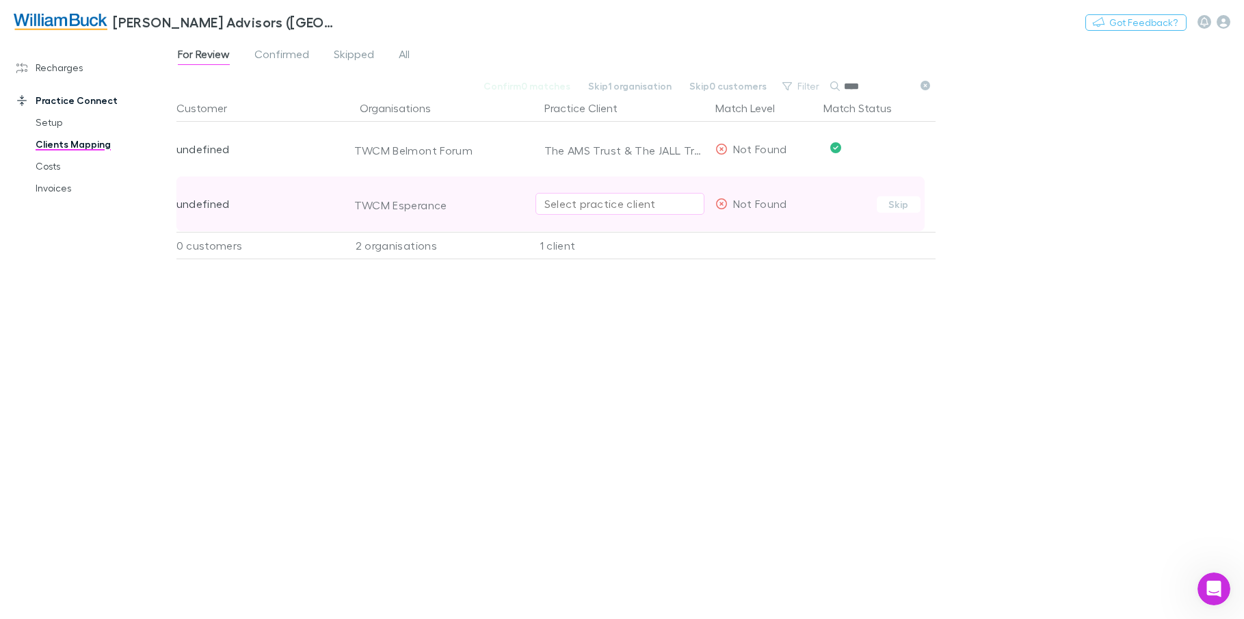
click at [653, 207] on div "Select practice client" at bounding box center [620, 204] width 151 height 16
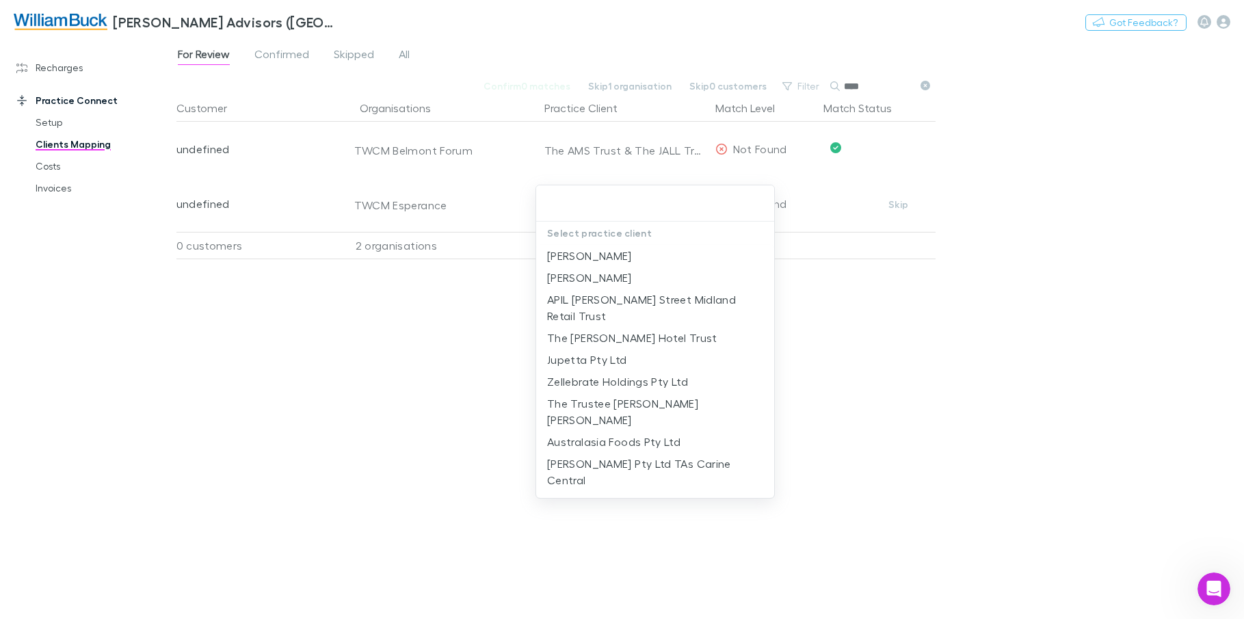
click at [653, 146] on div at bounding box center [622, 309] width 1244 height 619
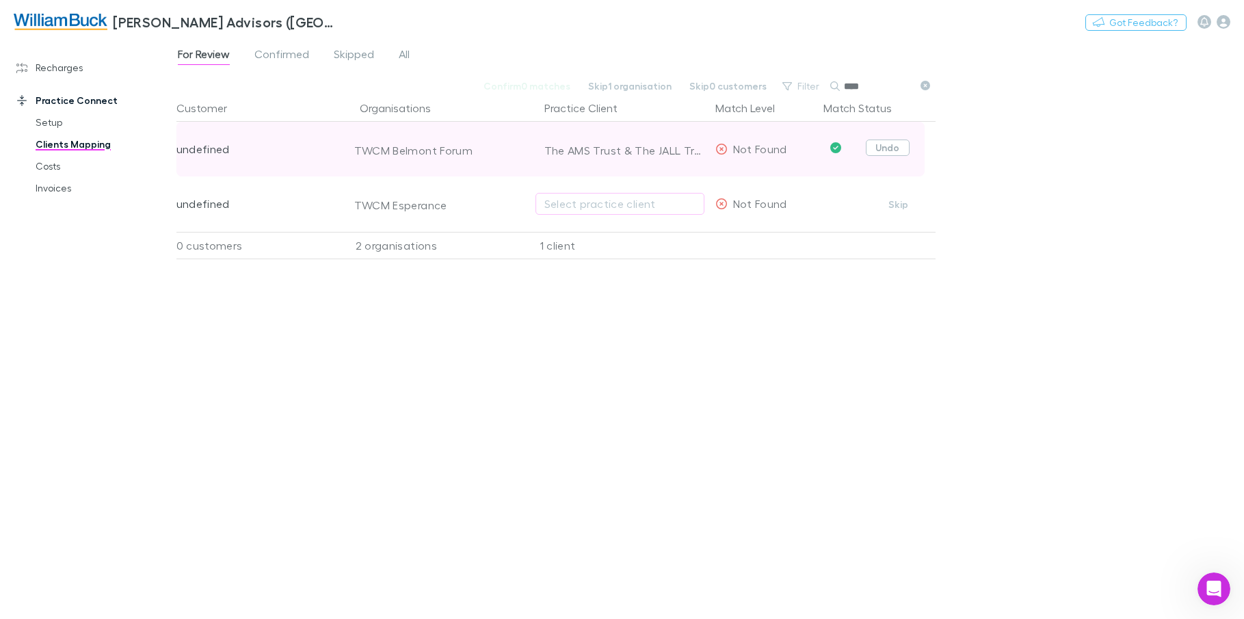
click at [894, 148] on button "Undo" at bounding box center [888, 148] width 44 height 16
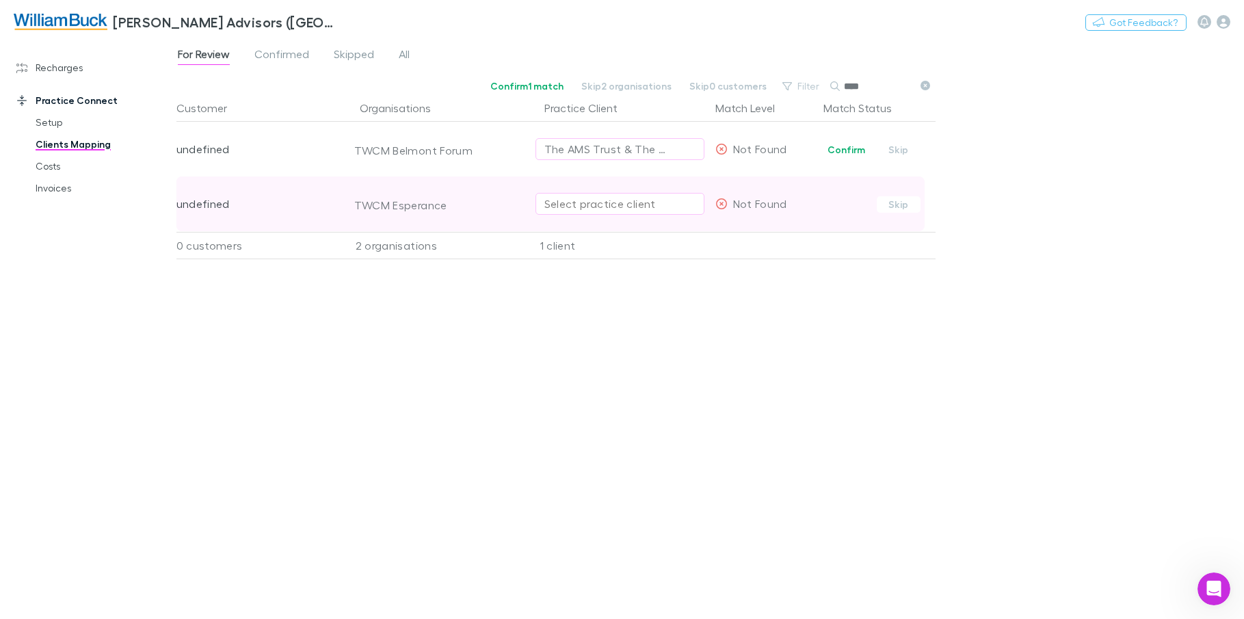
click at [612, 205] on div "Select practice client" at bounding box center [620, 204] width 151 height 16
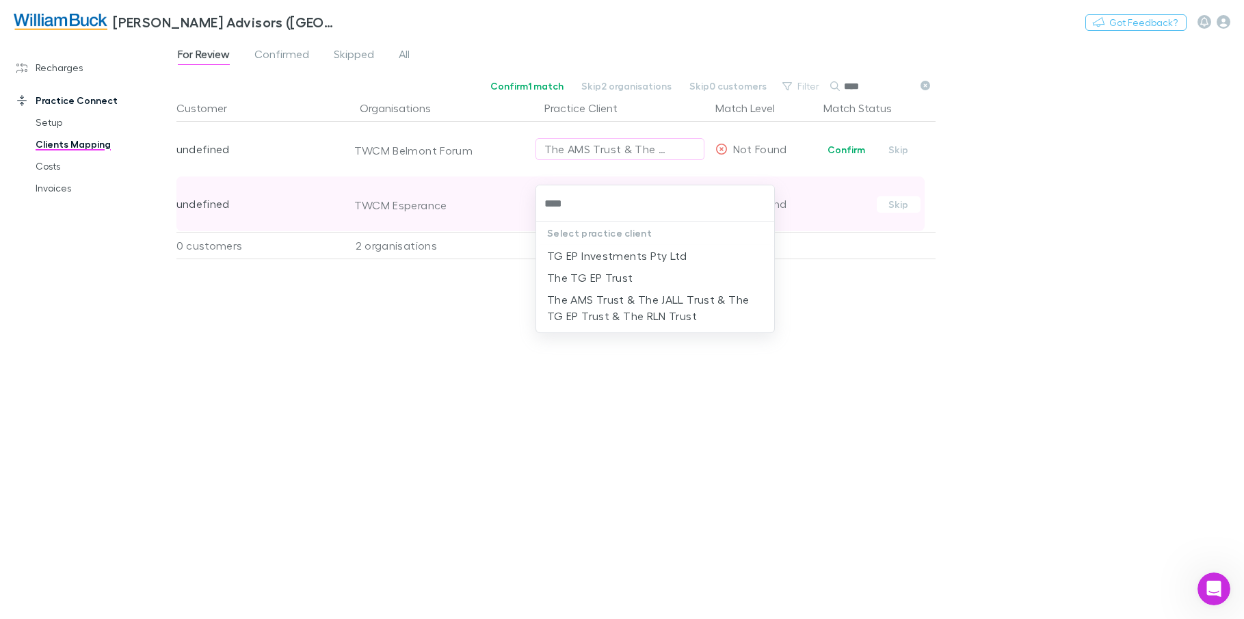
type input "*****"
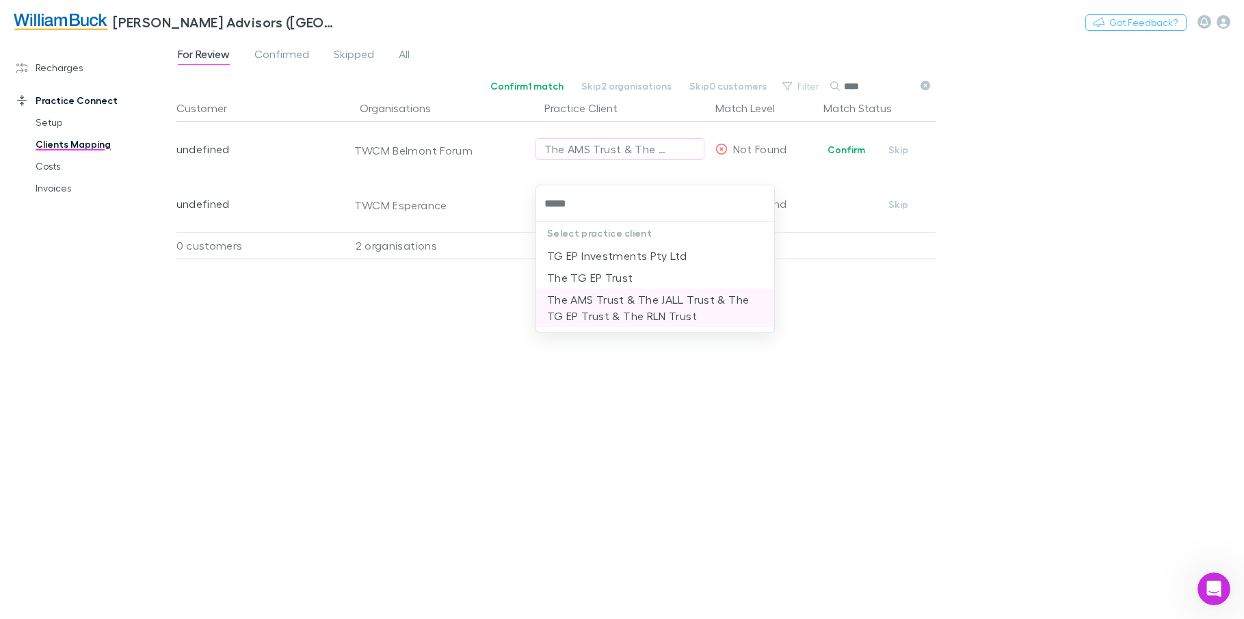
click at [592, 317] on li "The AMS Trust & The JALL Trust & The TG EP Trust & The RLN Trust" at bounding box center [655, 308] width 238 height 38
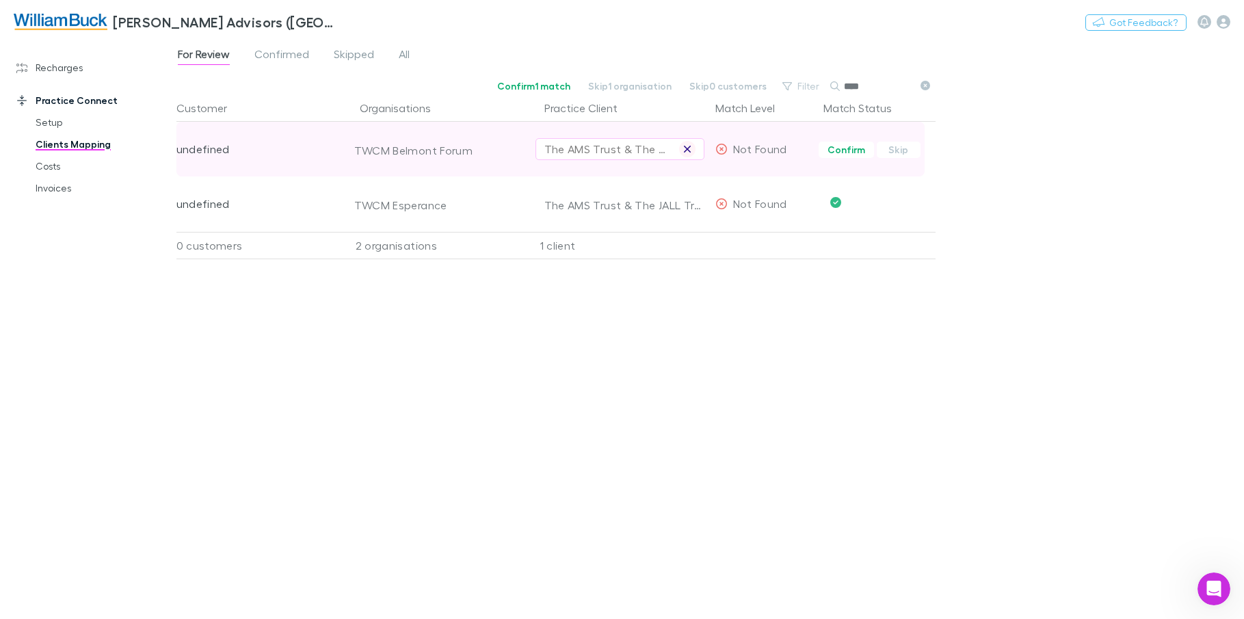
click at [688, 150] on icon "button" at bounding box center [687, 149] width 7 height 7
click at [651, 148] on div "Select practice client" at bounding box center [620, 149] width 151 height 16
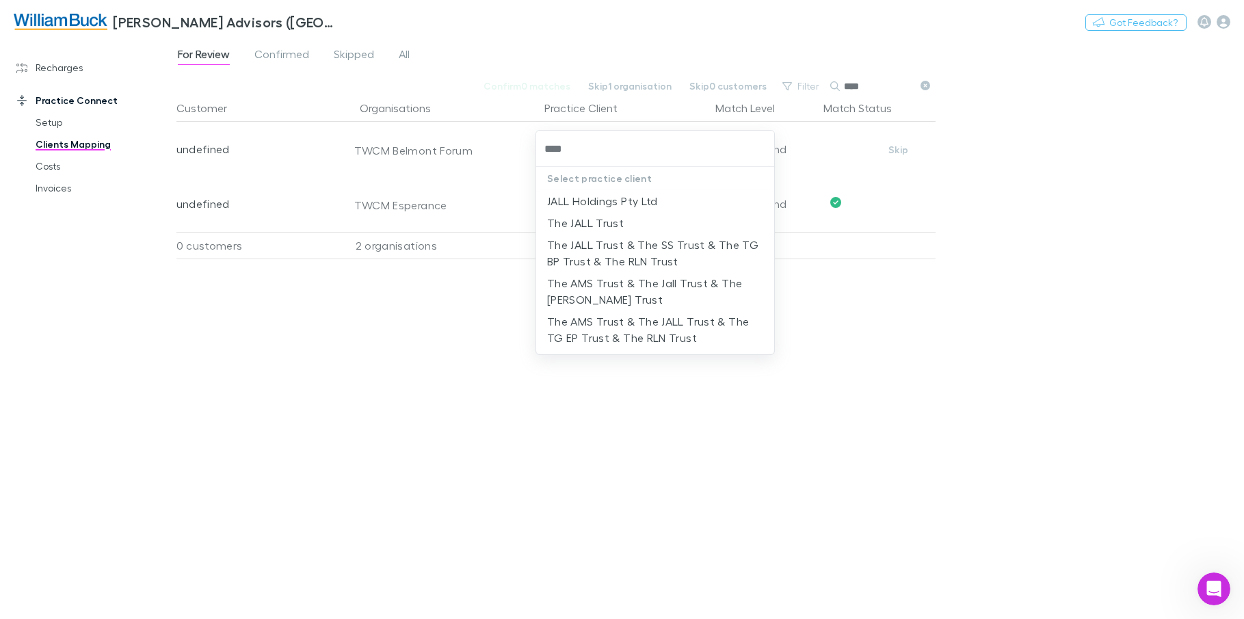
type input "****"
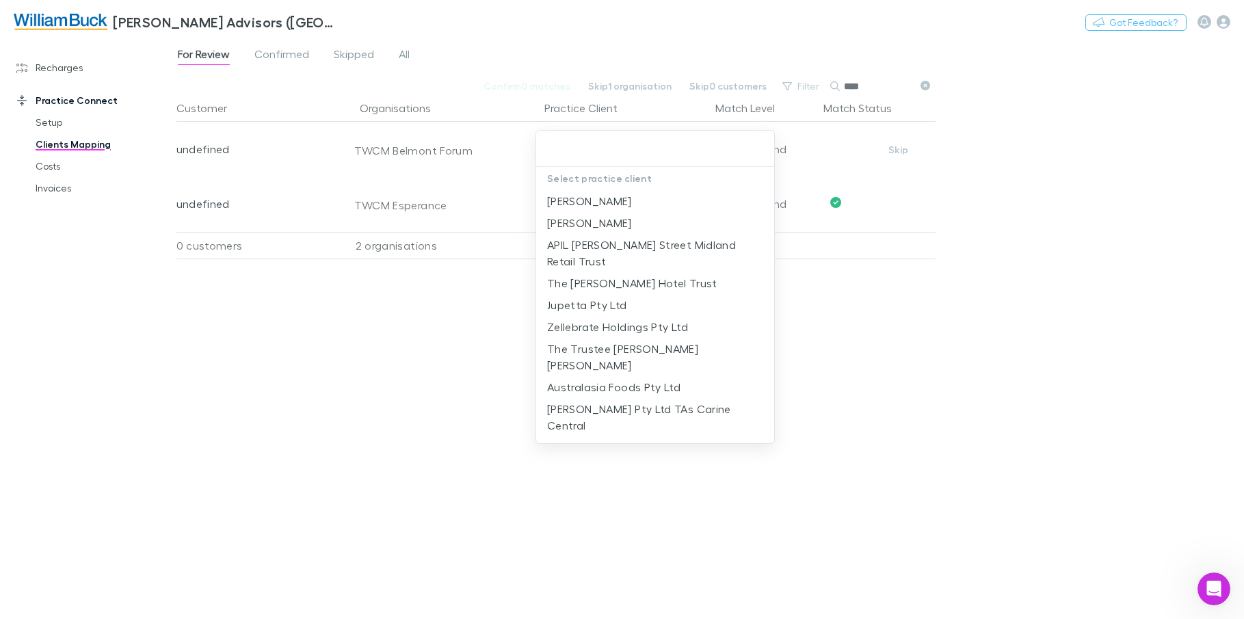
paste input "**********"
type input "**********"
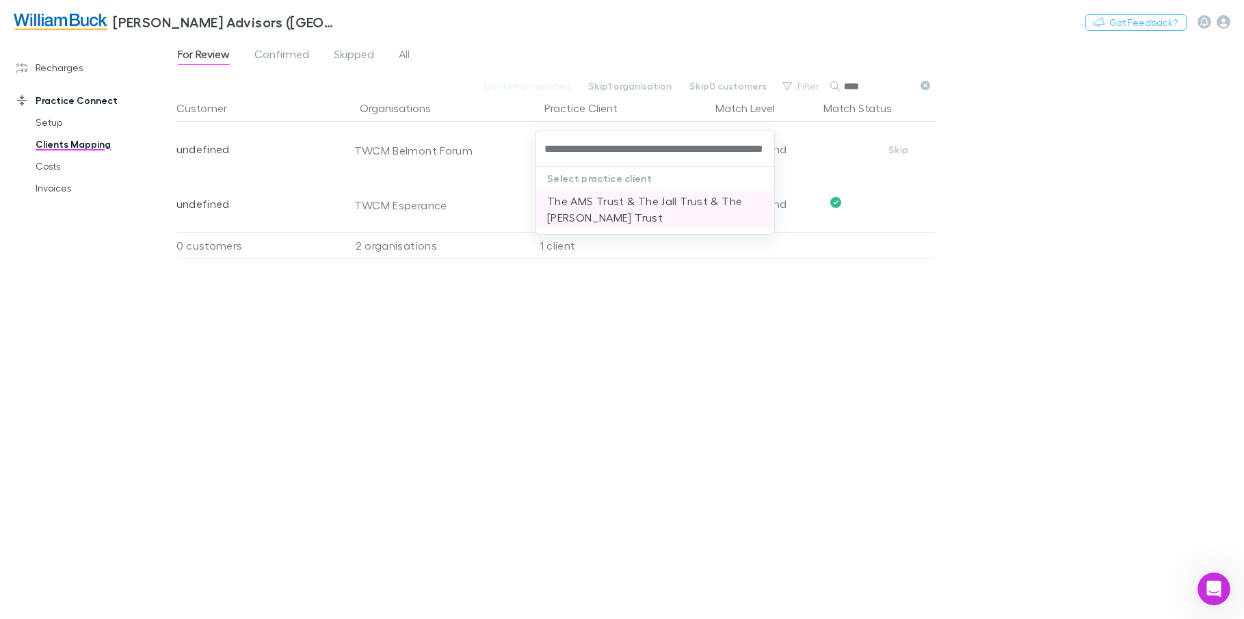
click at [604, 213] on li "The AMS Trust & The Jall Trust & The [PERSON_NAME] Trust" at bounding box center [655, 209] width 238 height 38
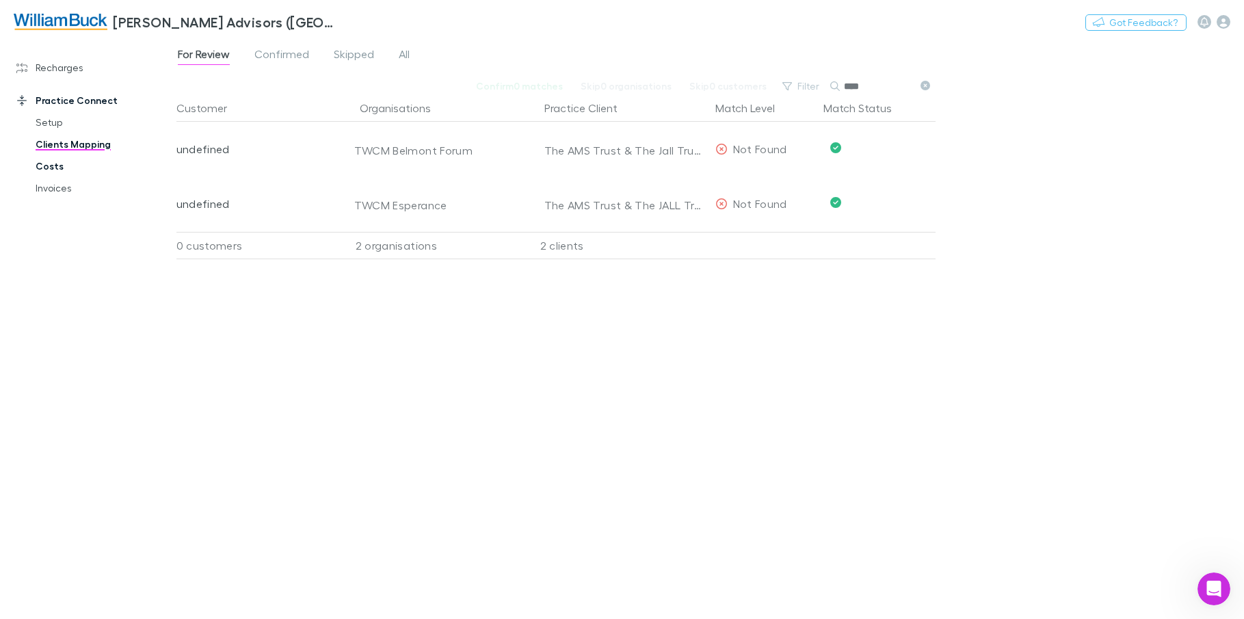
click at [72, 166] on link "Costs" at bounding box center [103, 166] width 162 height 22
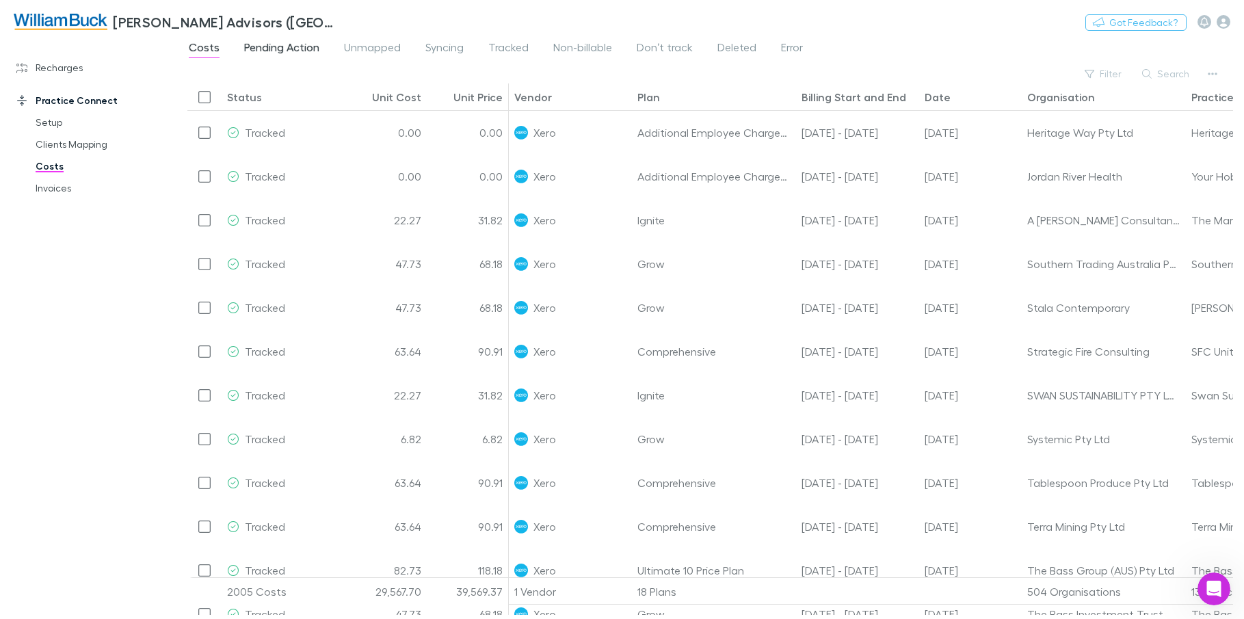
click at [282, 49] on span "Pending Action" at bounding box center [281, 49] width 75 height 18
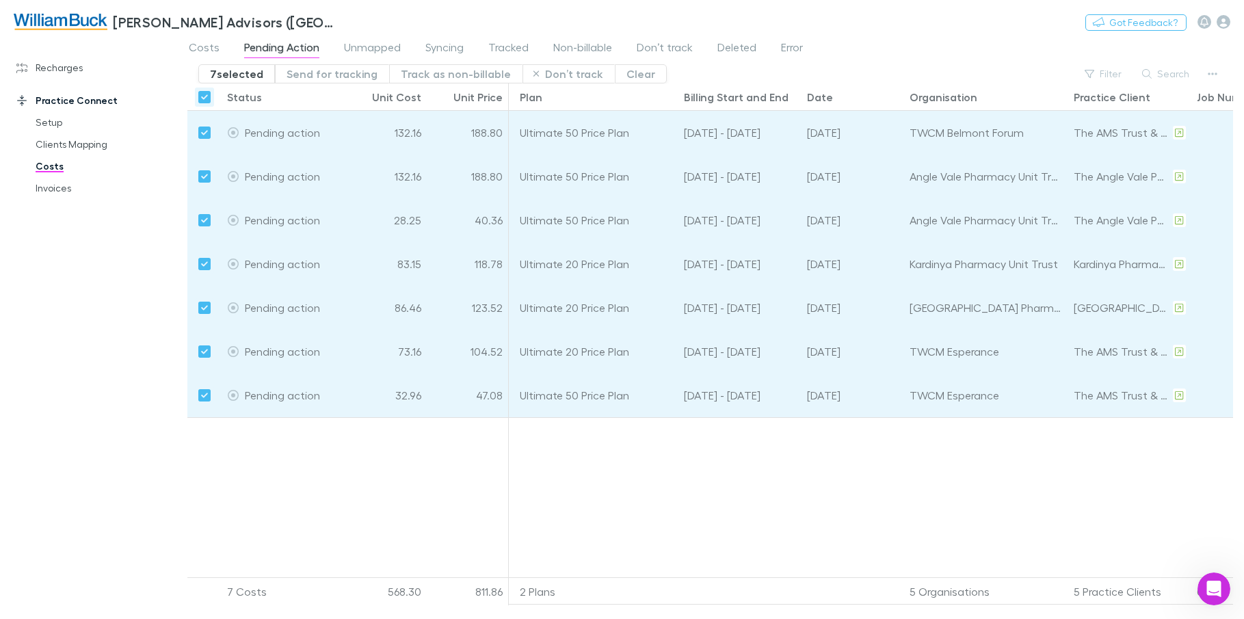
scroll to position [0, 109]
click at [594, 485] on div at bounding box center [862, 502] width 924 height 170
drag, startPoint x: 322, startPoint y: 75, endPoint x: 401, endPoint y: 150, distance: 109.4
click at [322, 75] on button "Send for tracking" at bounding box center [332, 73] width 114 height 19
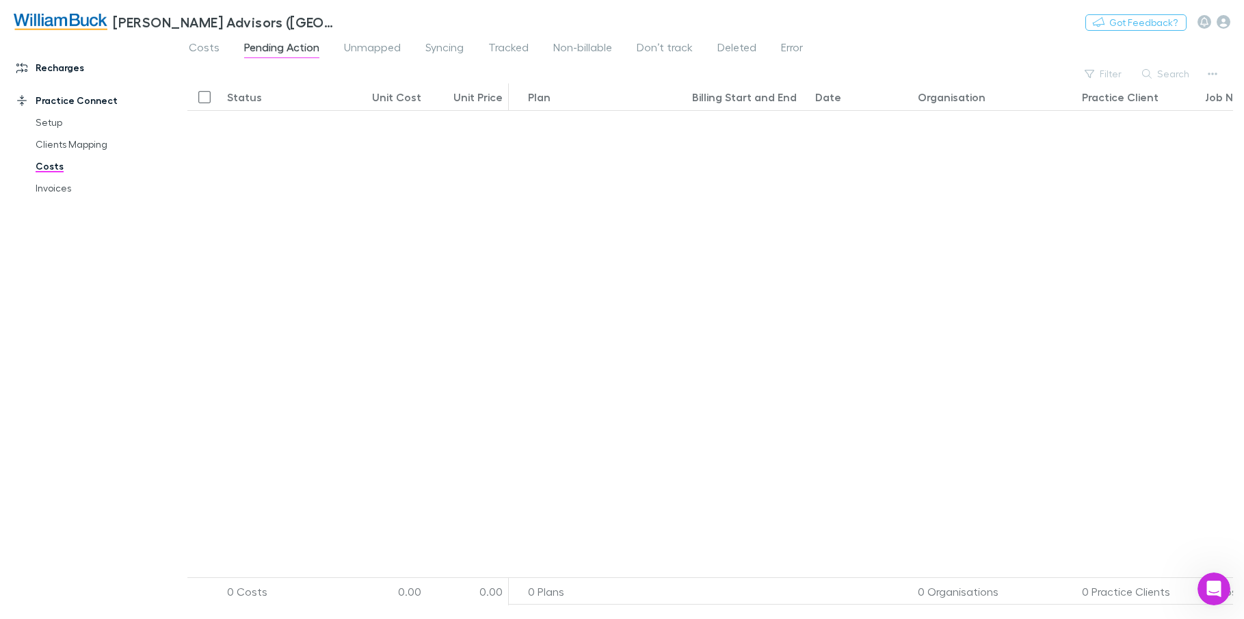
click at [60, 73] on link "Recharges" at bounding box center [93, 68] width 181 height 22
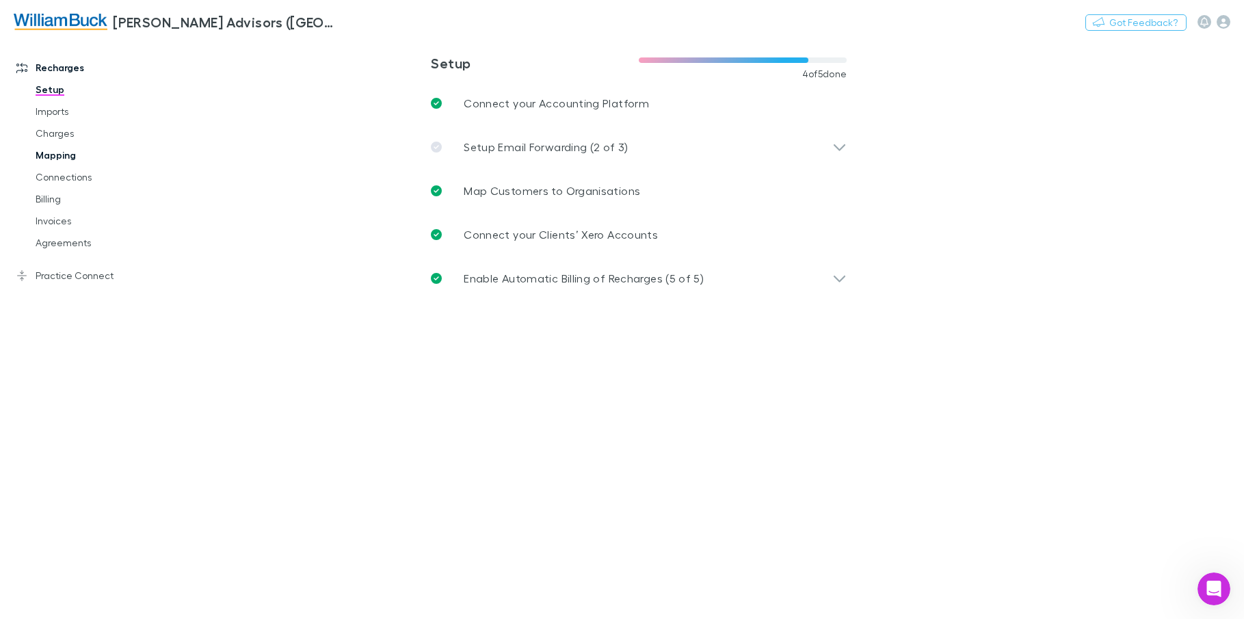
click at [78, 155] on link "Mapping" at bounding box center [103, 155] width 162 height 22
